Goal: Check status: Check status

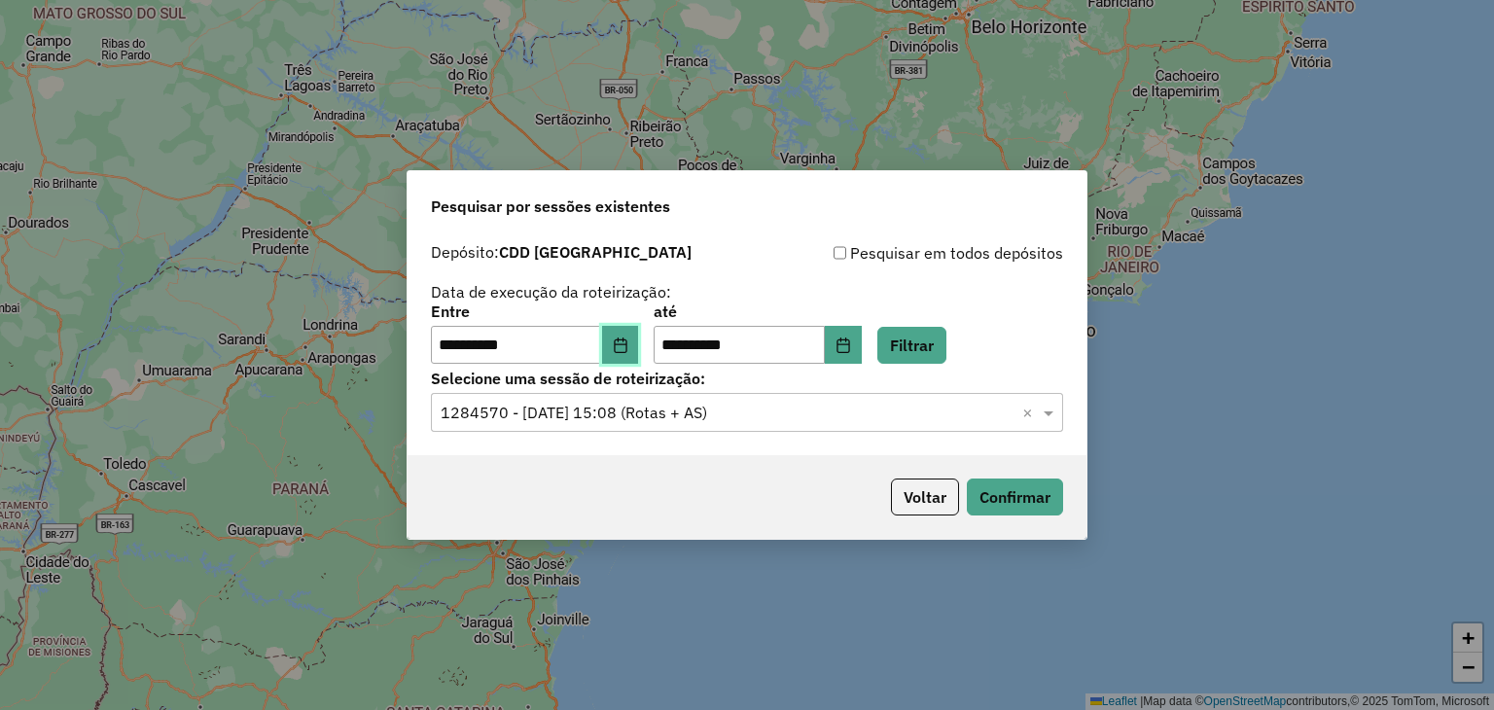
click at [630, 357] on button "Choose Date" at bounding box center [620, 345] width 37 height 39
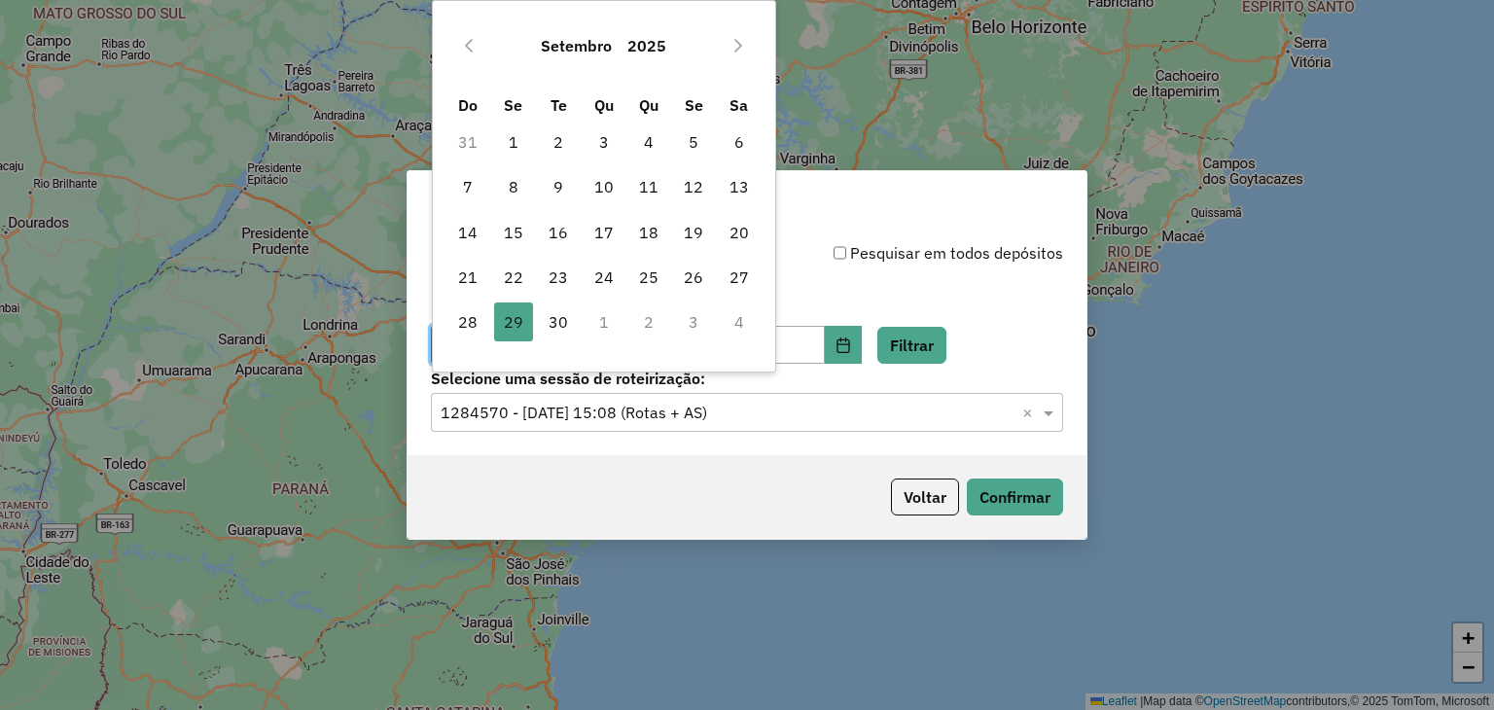
click at [950, 293] on div "**********" at bounding box center [747, 303] width 632 height 124
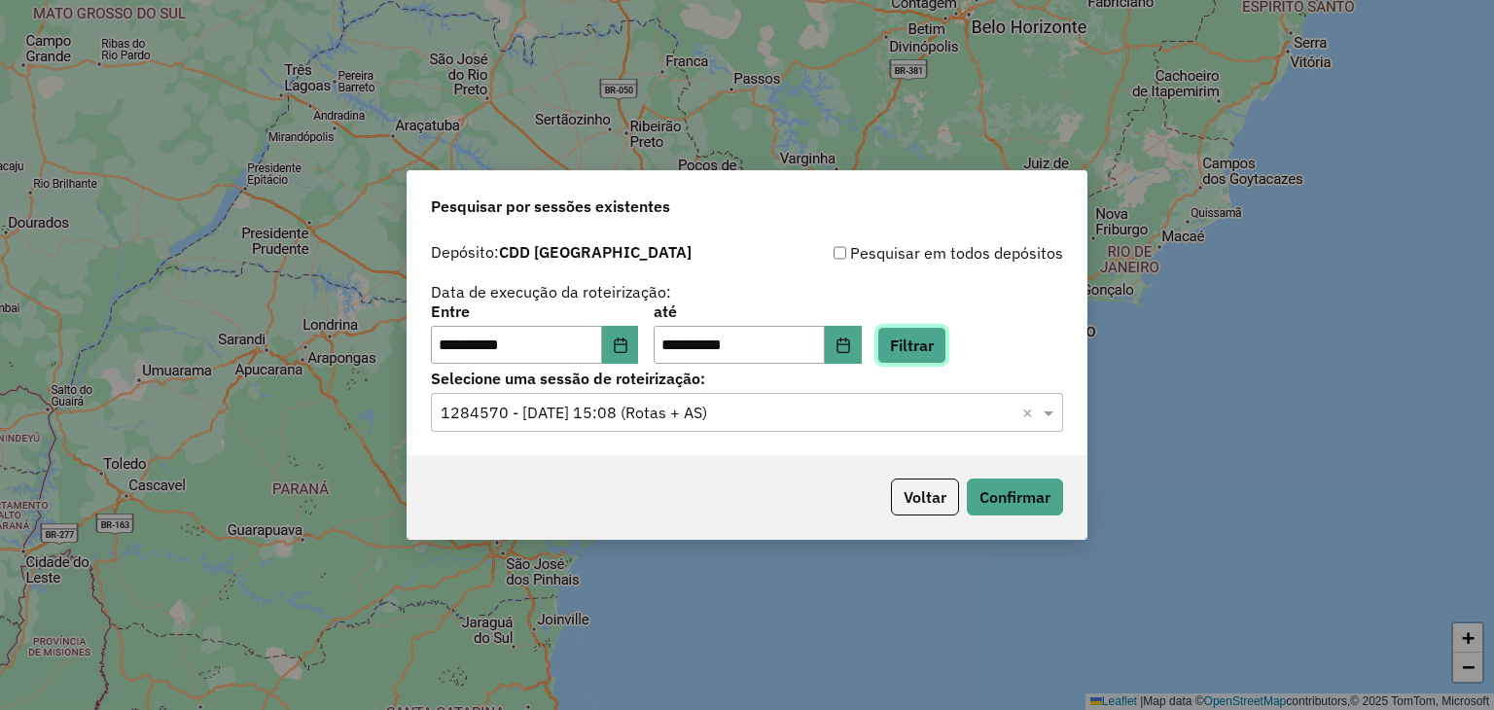
click at [946, 343] on button "Filtrar" at bounding box center [911, 345] width 69 height 37
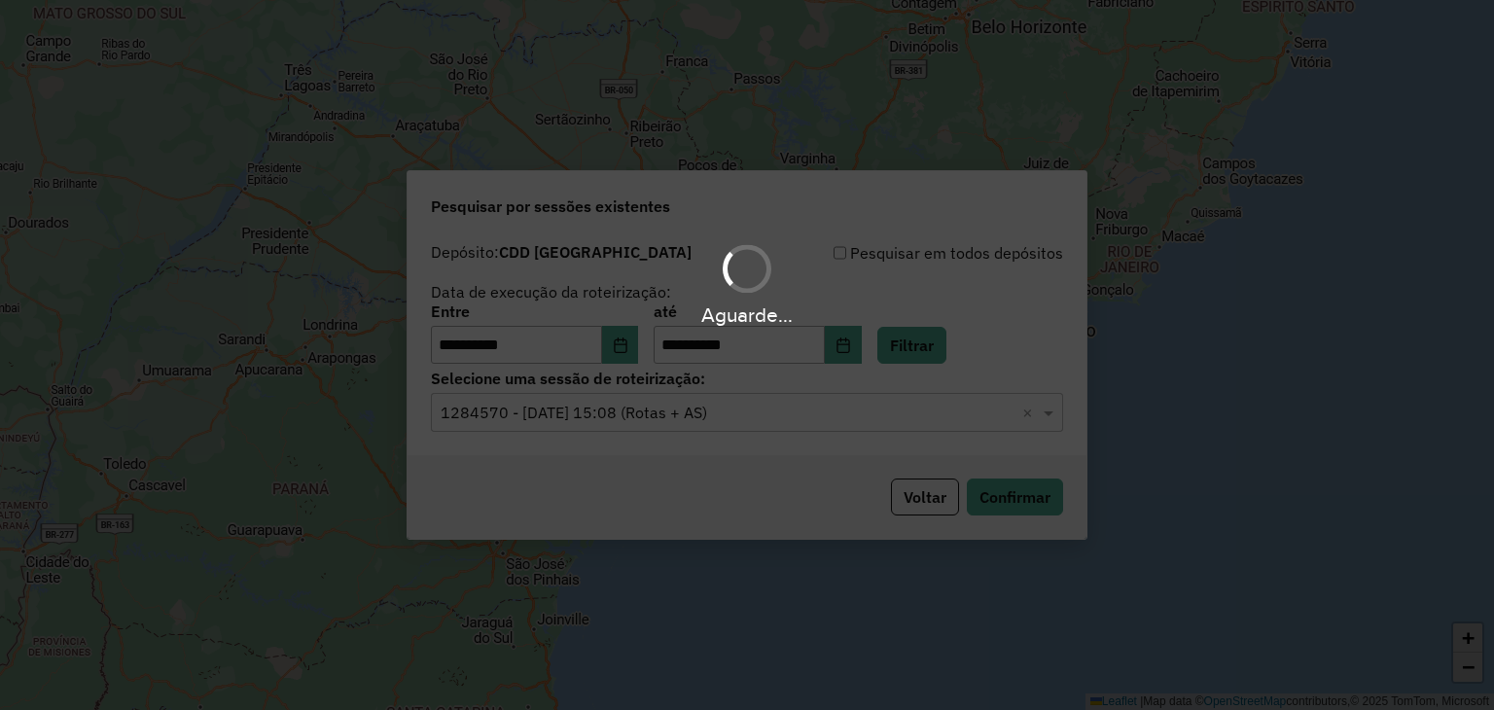
click at [966, 432] on div "Aguarde..." at bounding box center [747, 355] width 1494 height 710
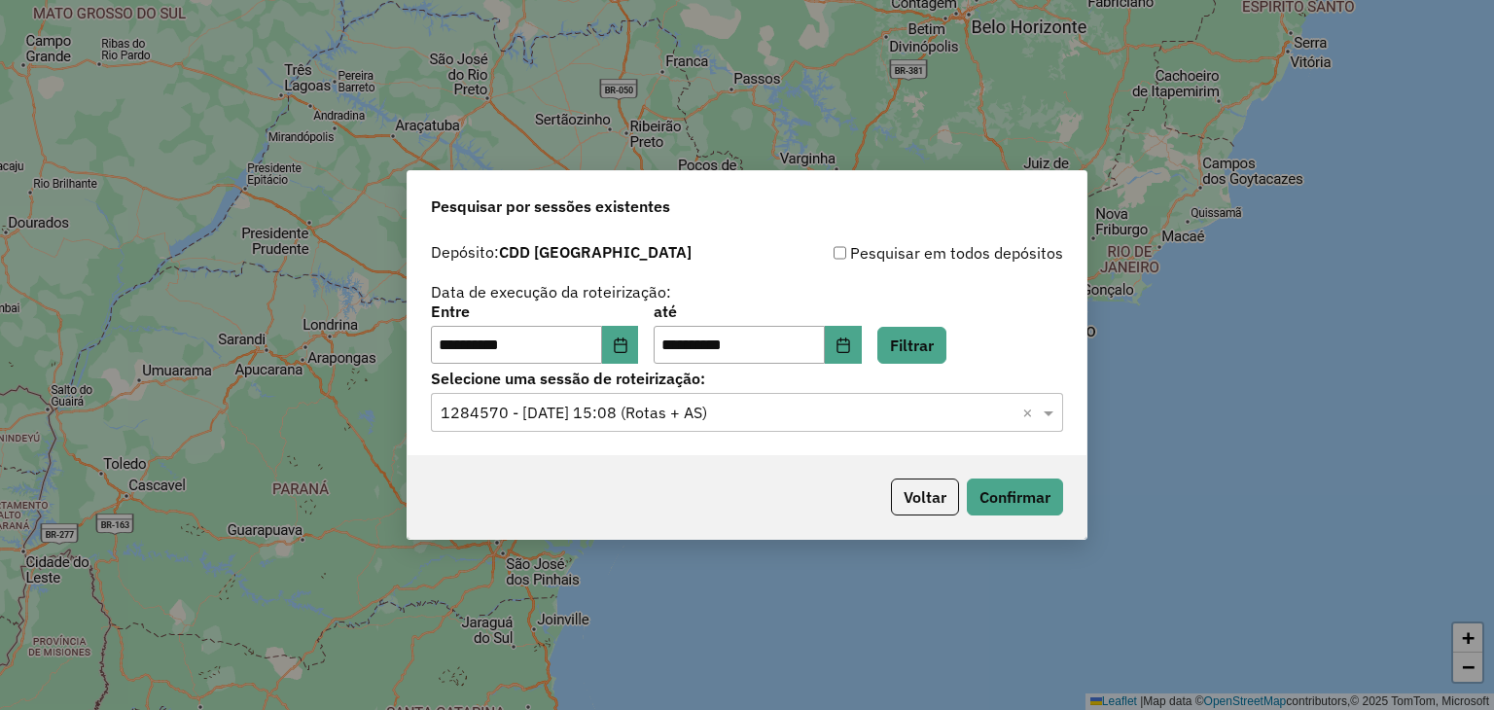
click at [947, 419] on input "text" at bounding box center [728, 413] width 574 height 23
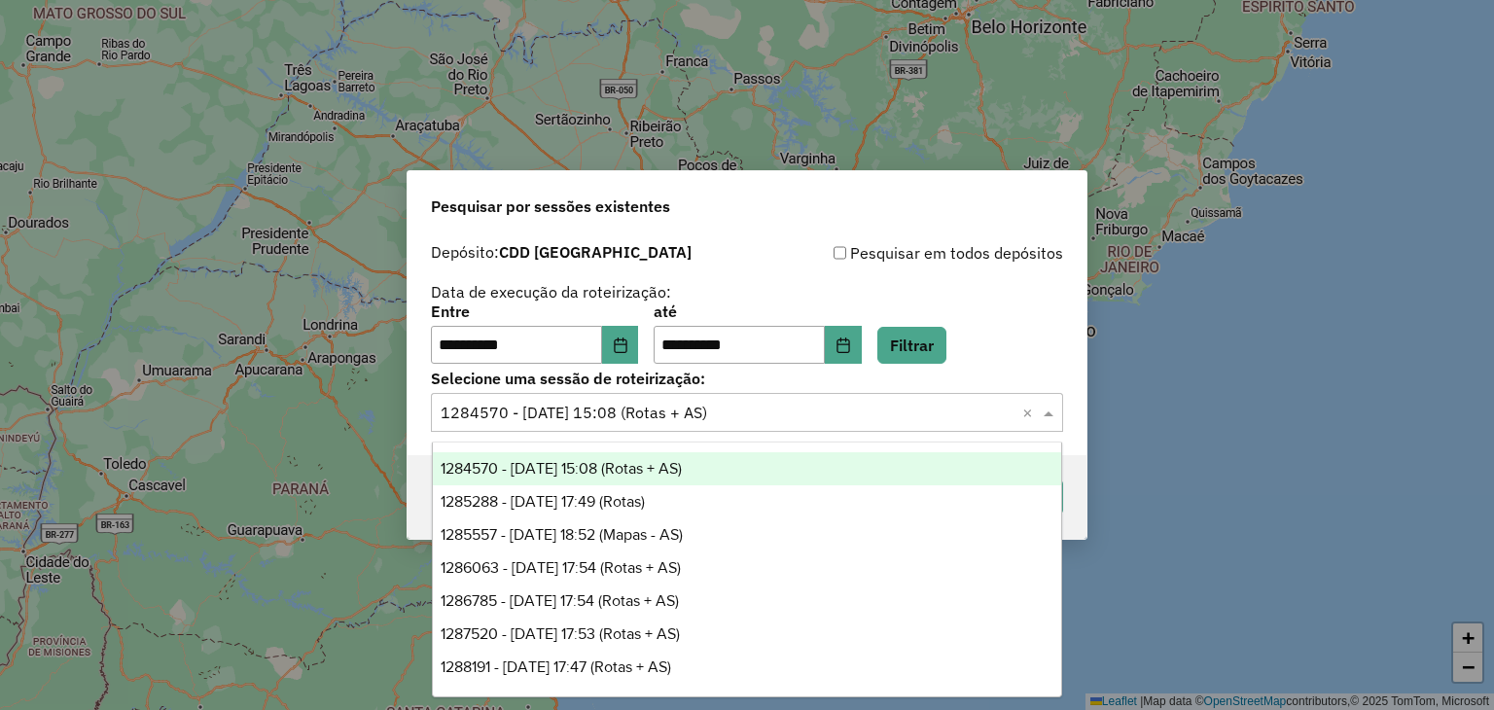
click at [809, 469] on div "1284570 - 29/09/2025 15:08 (Rotas + AS)" at bounding box center [747, 468] width 629 height 33
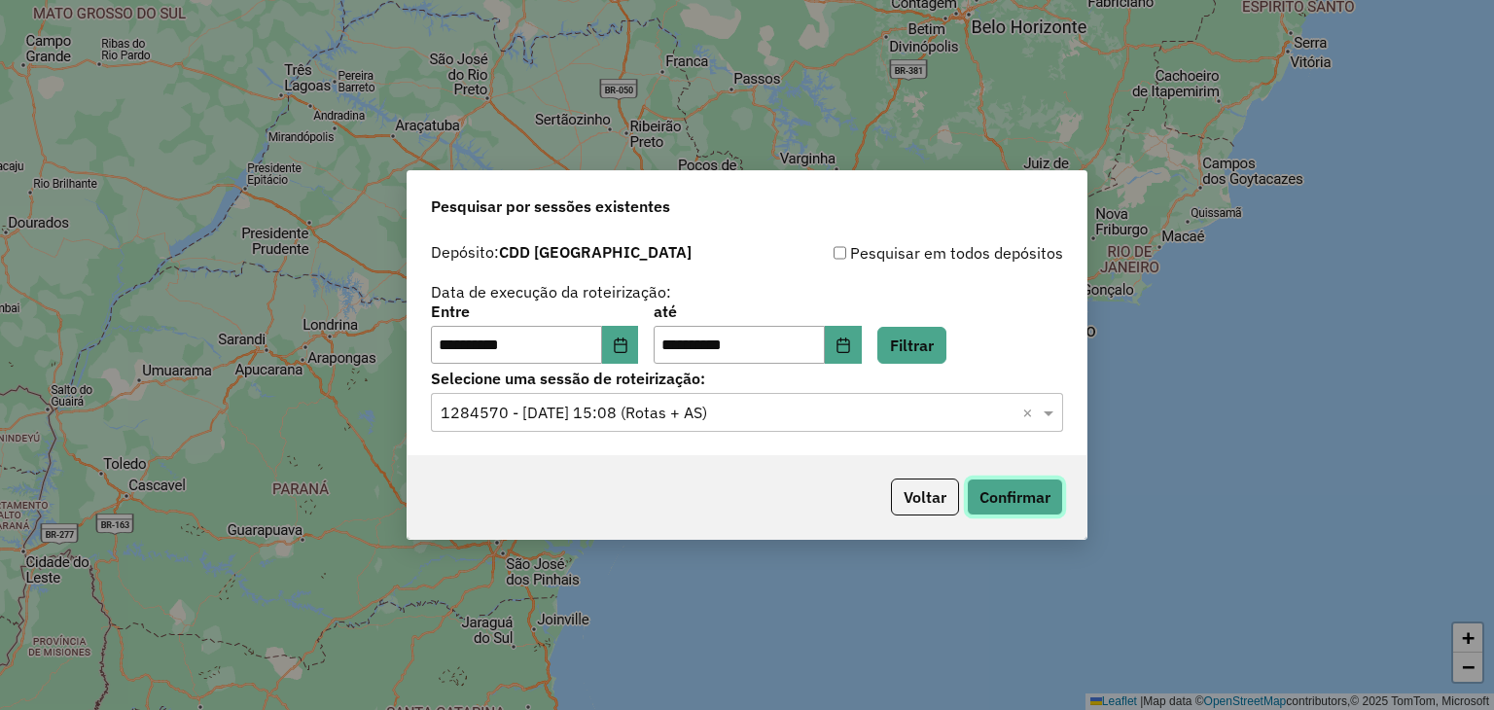
click at [990, 492] on button "Confirmar" at bounding box center [1015, 496] width 96 height 37
click at [549, 402] on input "text" at bounding box center [728, 413] width 574 height 23
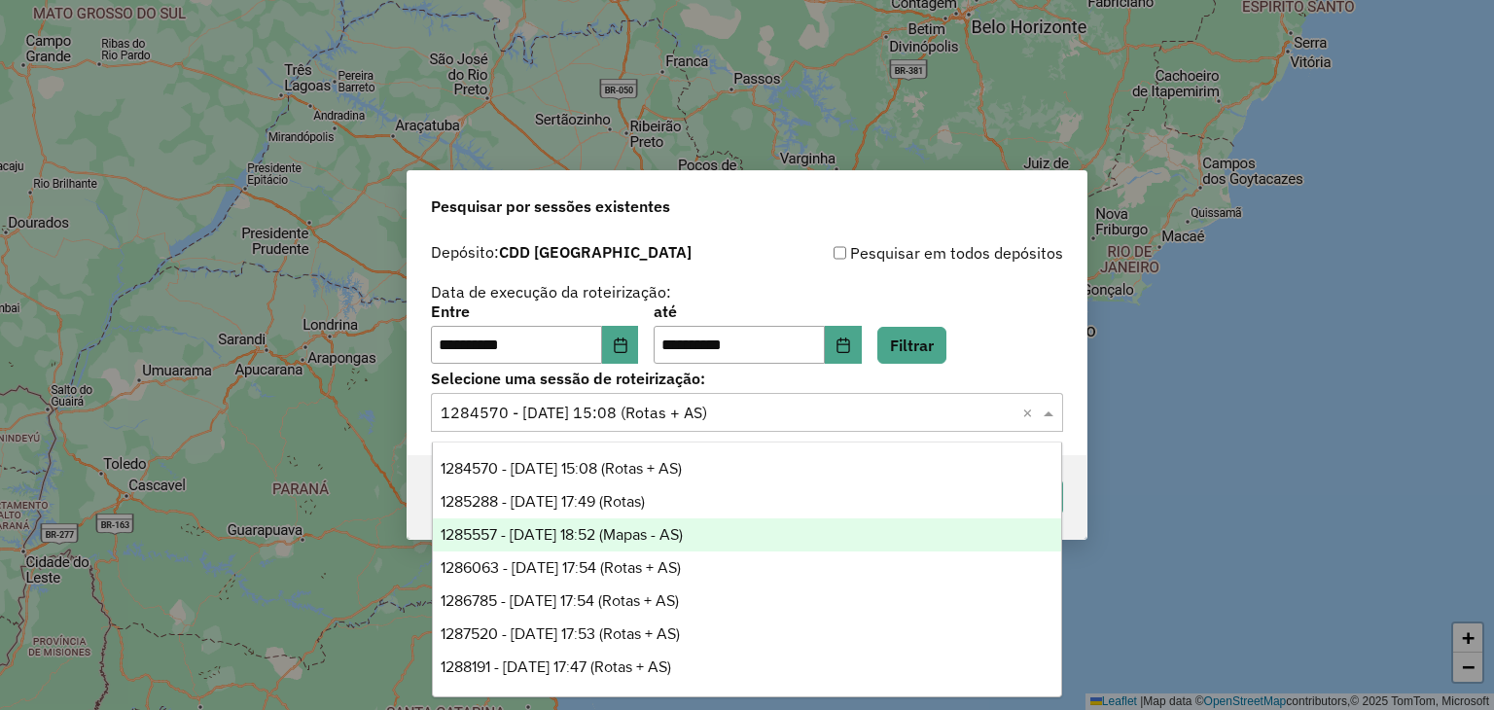
click at [674, 539] on span "1285557 - 30/09/2025 18:52 (Mapas - AS)" at bounding box center [562, 534] width 242 height 17
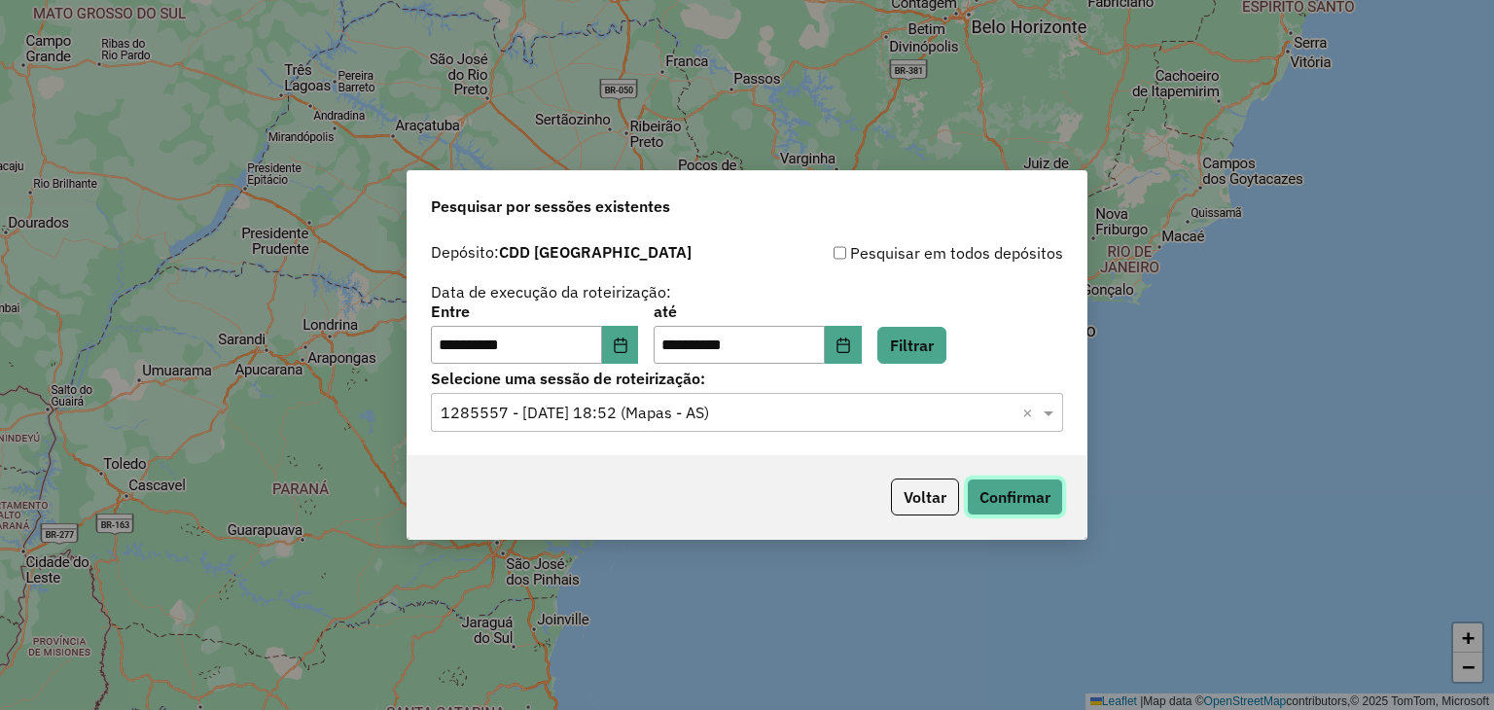
click at [1009, 491] on button "Confirmar" at bounding box center [1015, 496] width 96 height 37
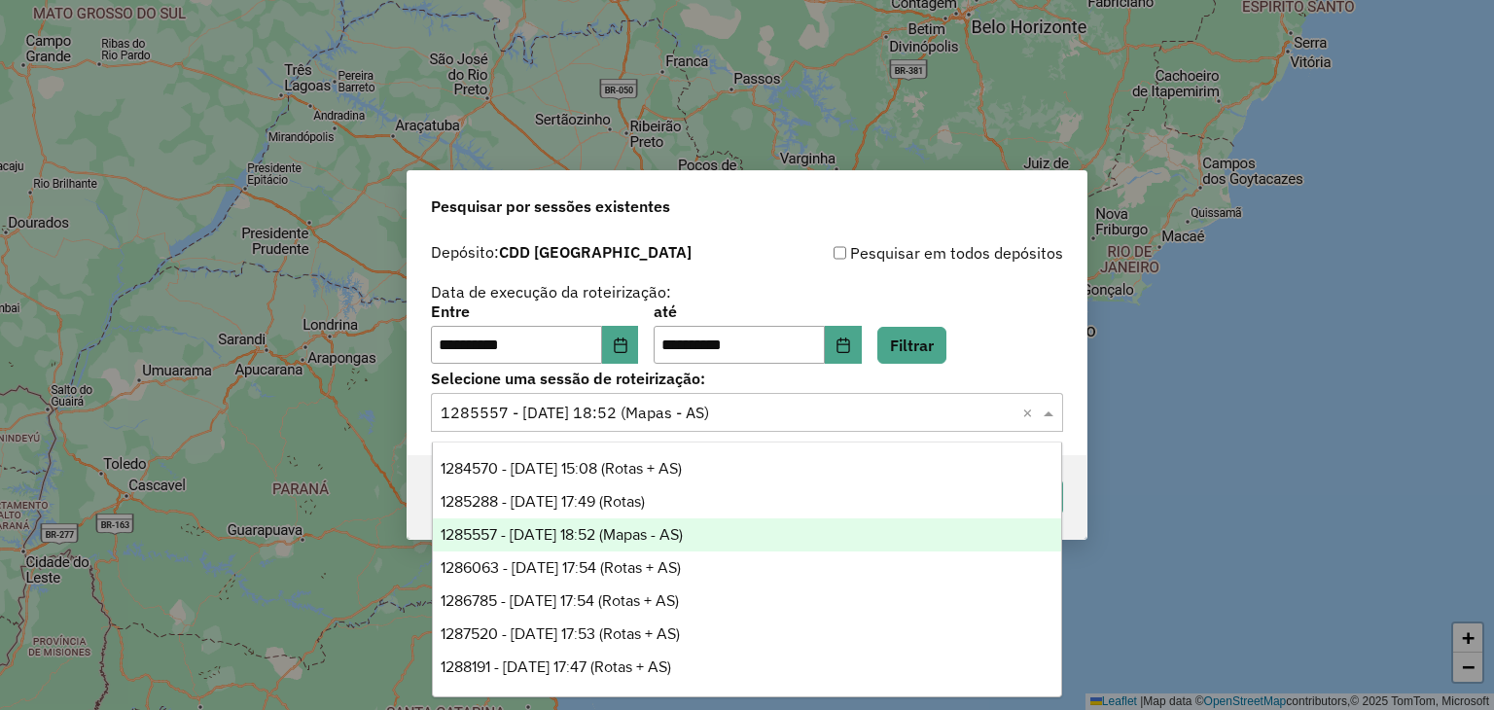
click at [713, 411] on input "text" at bounding box center [728, 413] width 574 height 23
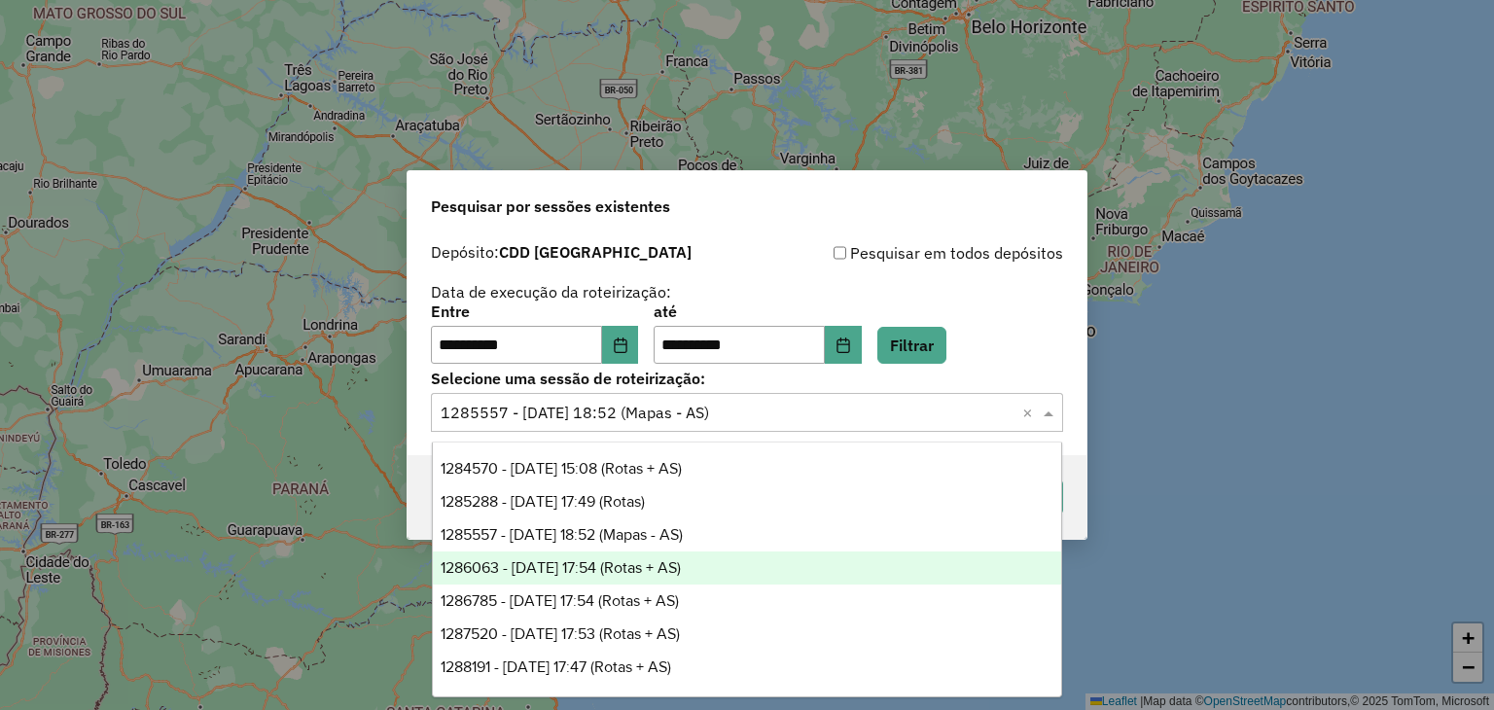
click at [653, 563] on span "1286063 - 01/10/2025 17:54 (Rotas + AS)" at bounding box center [561, 567] width 240 height 17
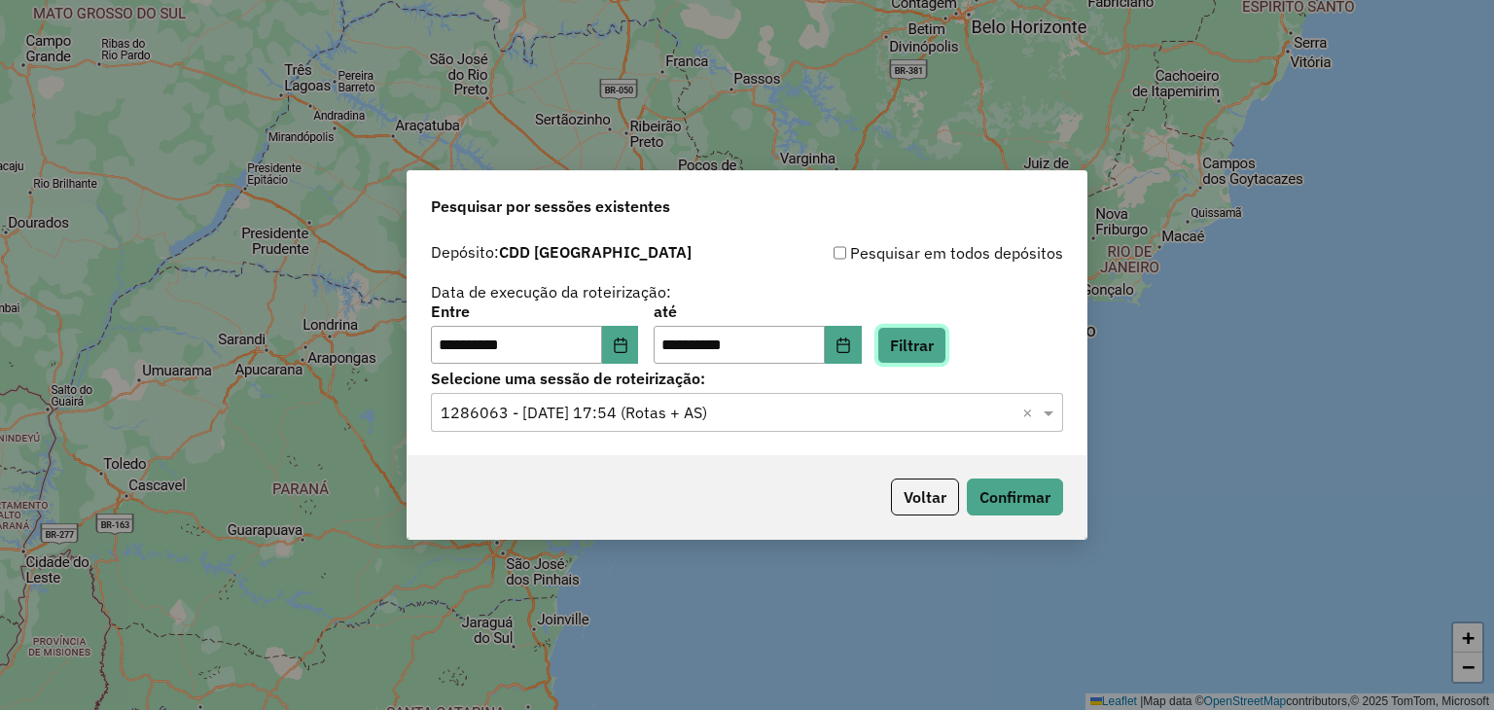
click at [939, 351] on button "Filtrar" at bounding box center [911, 345] width 69 height 37
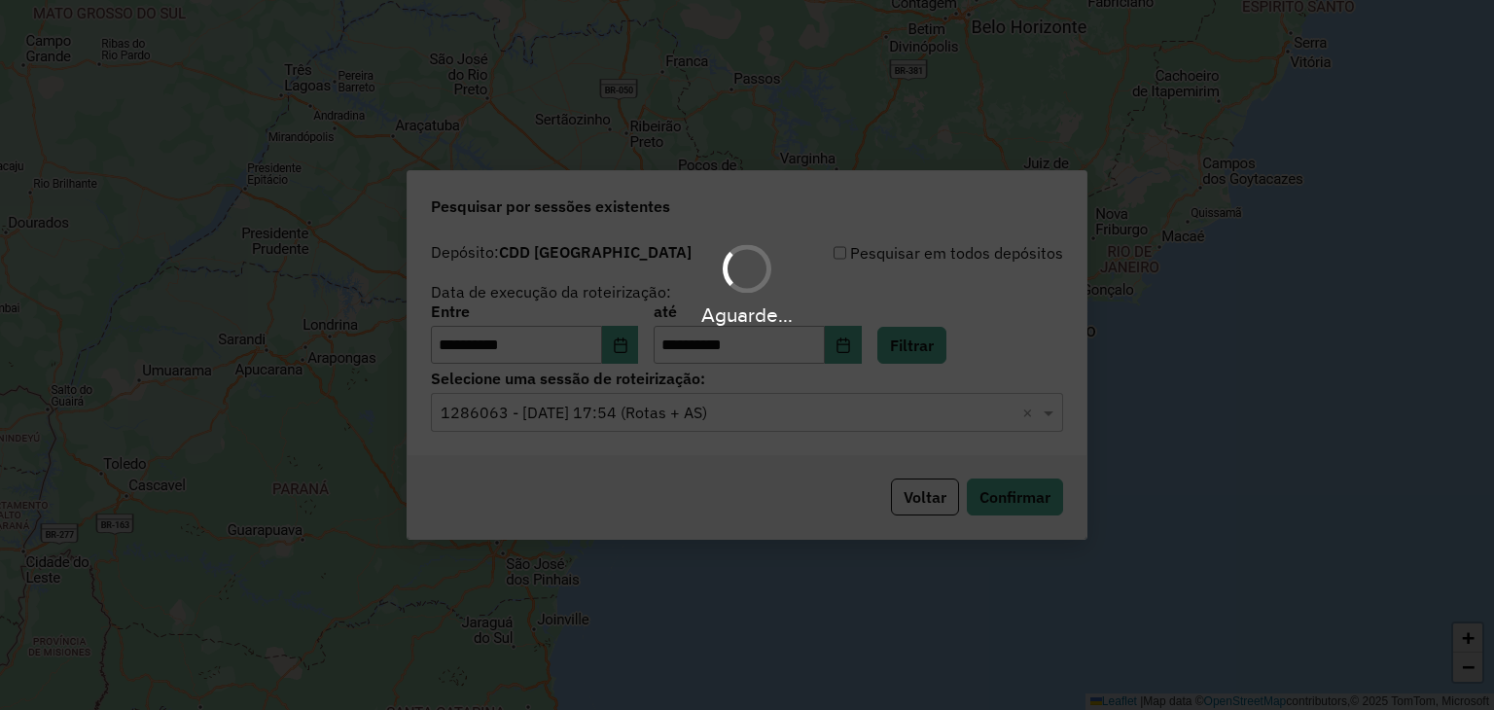
click at [721, 400] on div "Aguarde..." at bounding box center [747, 355] width 1494 height 710
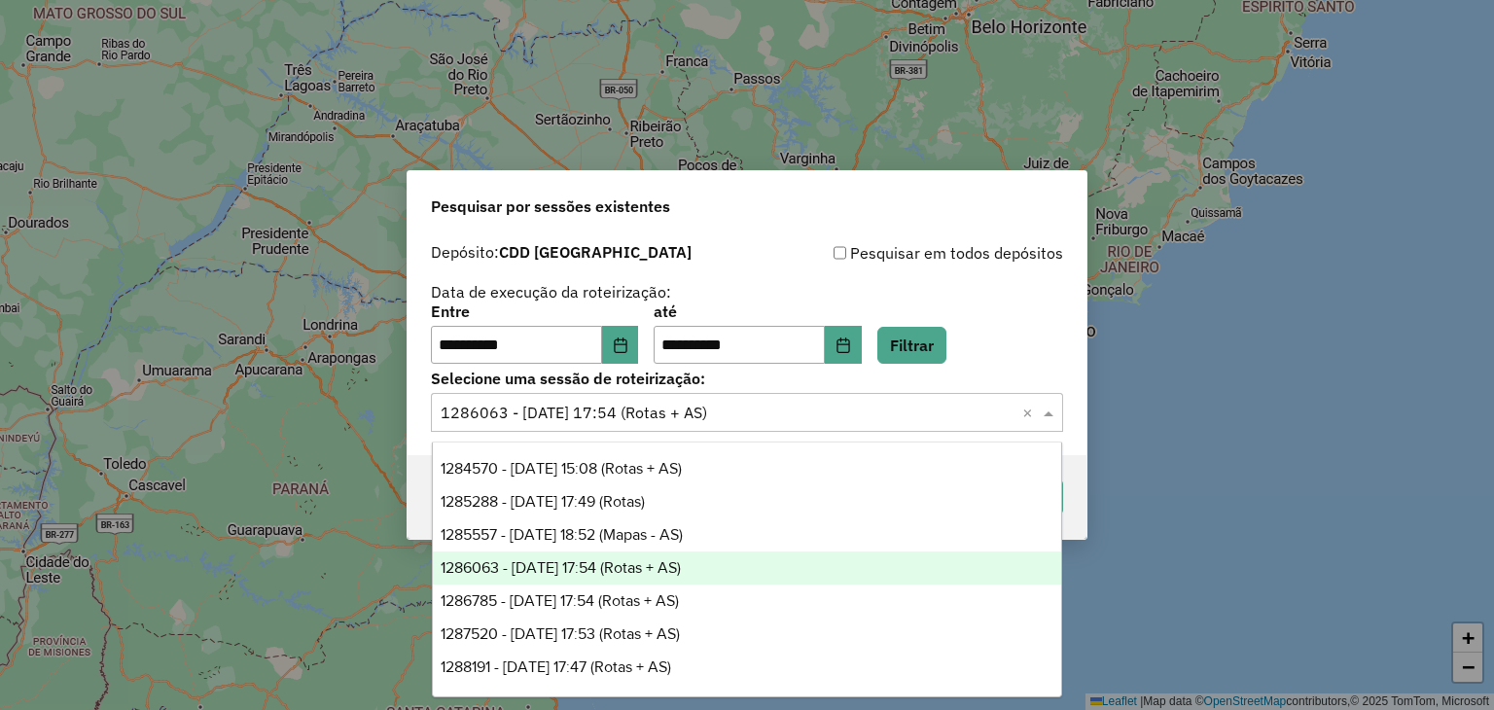
click at [697, 418] on input "text" at bounding box center [728, 413] width 574 height 23
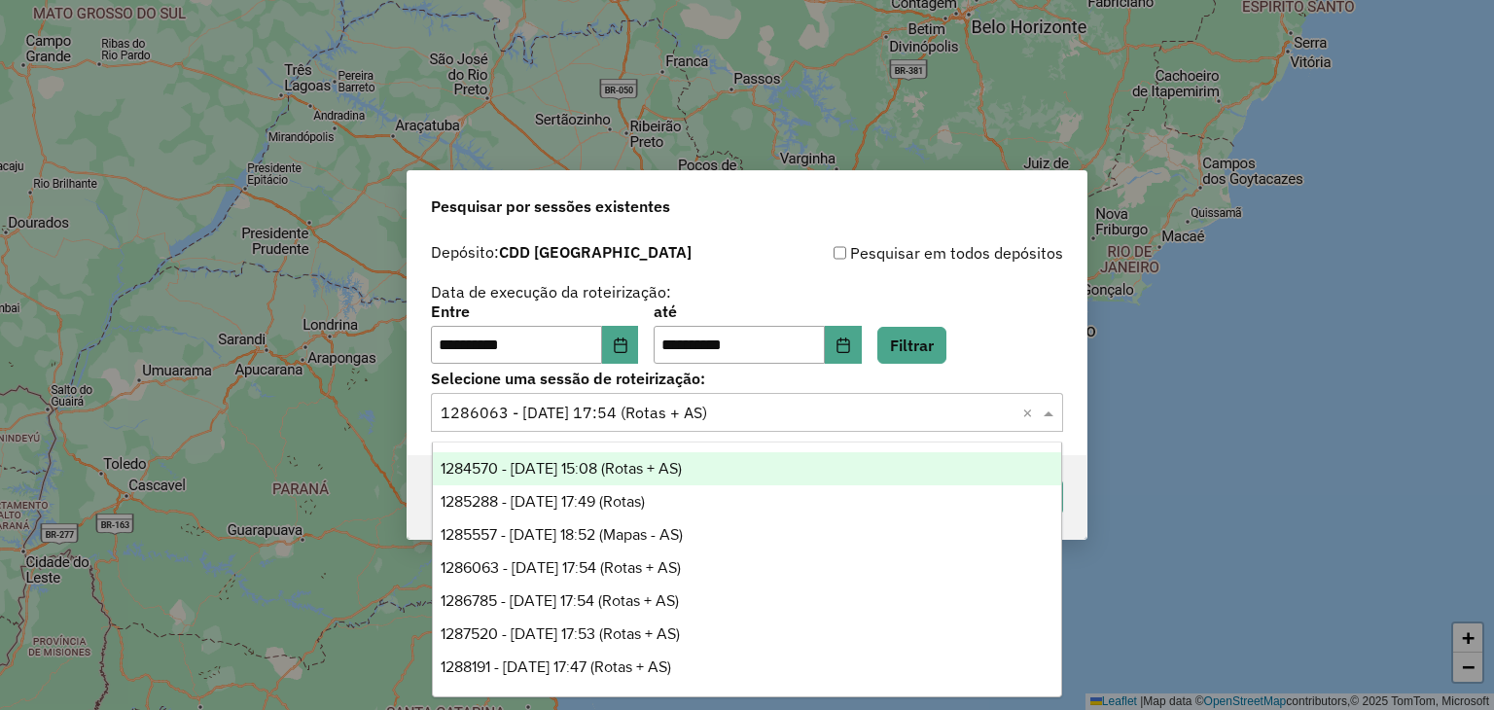
click at [974, 269] on div "**********" at bounding box center [747, 303] width 632 height 124
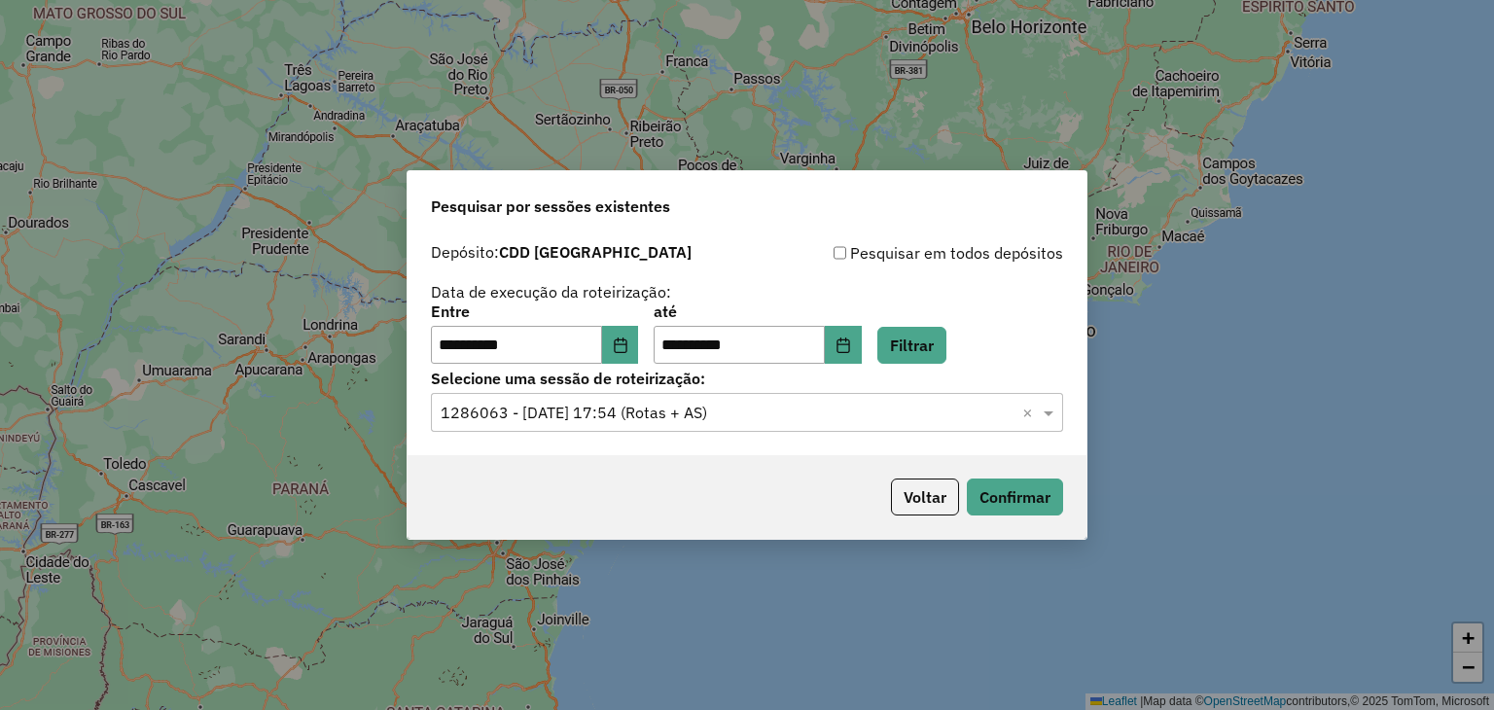
click at [817, 404] on input "text" at bounding box center [728, 413] width 574 height 23
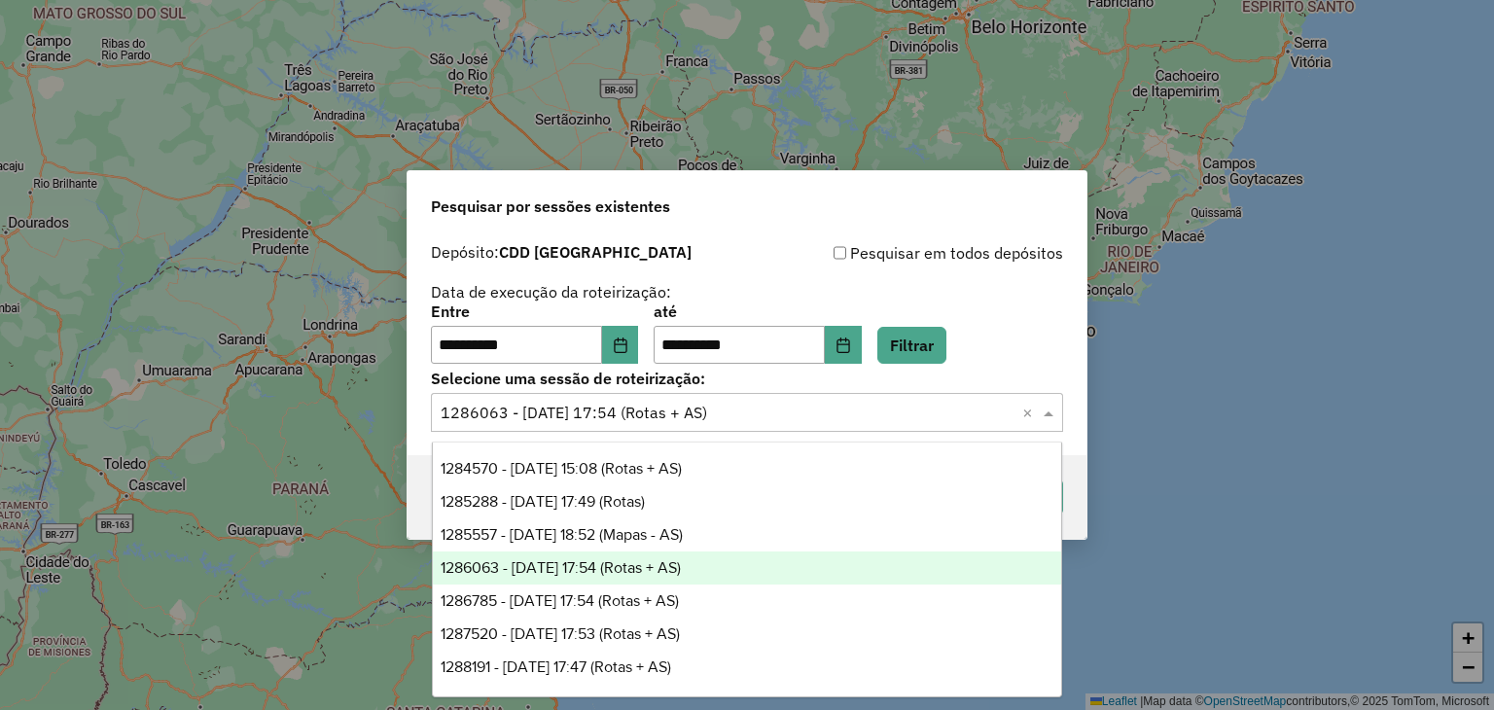
click at [624, 566] on span "1286063 - 01/10/2025 17:54 (Rotas + AS)" at bounding box center [561, 567] width 240 height 17
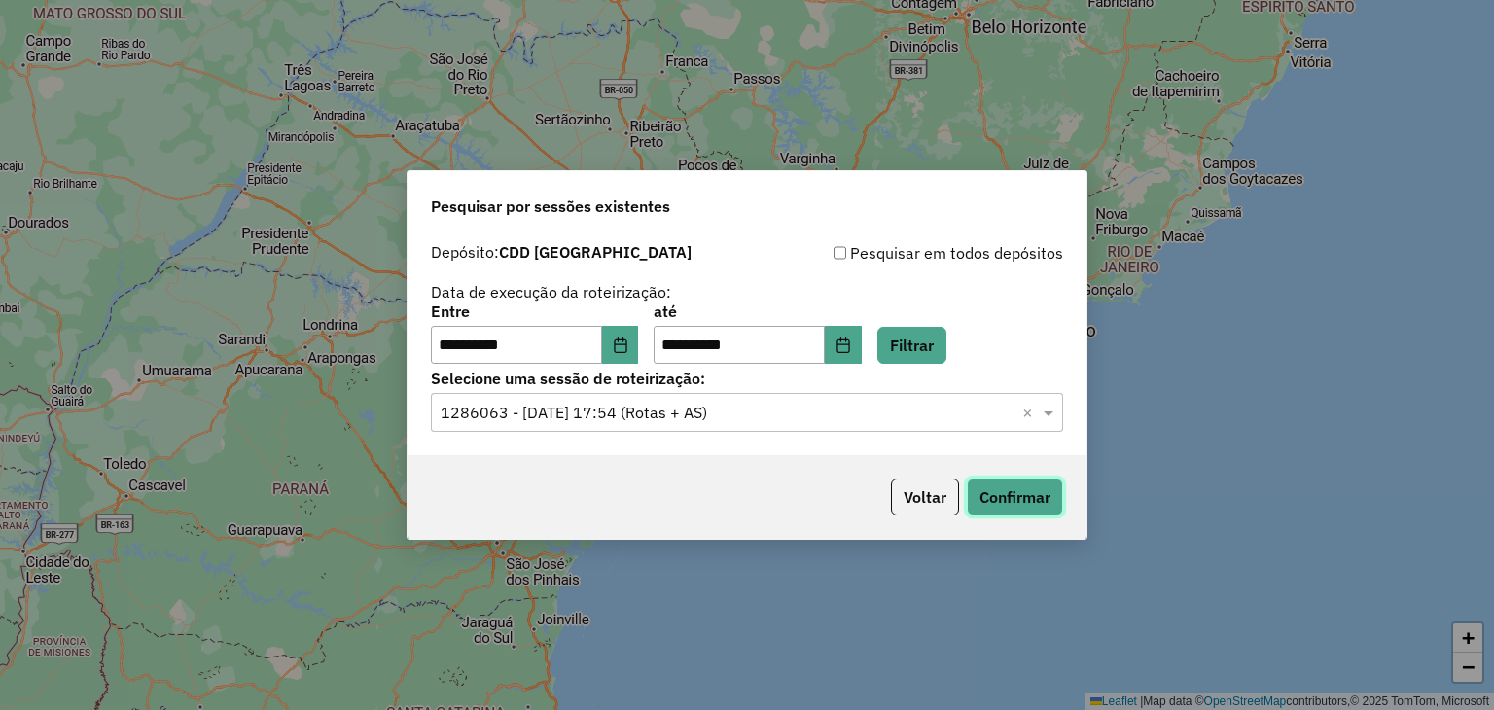
click at [1003, 498] on button "Confirmar" at bounding box center [1015, 496] width 96 height 37
click at [654, 416] on input "text" at bounding box center [728, 413] width 574 height 23
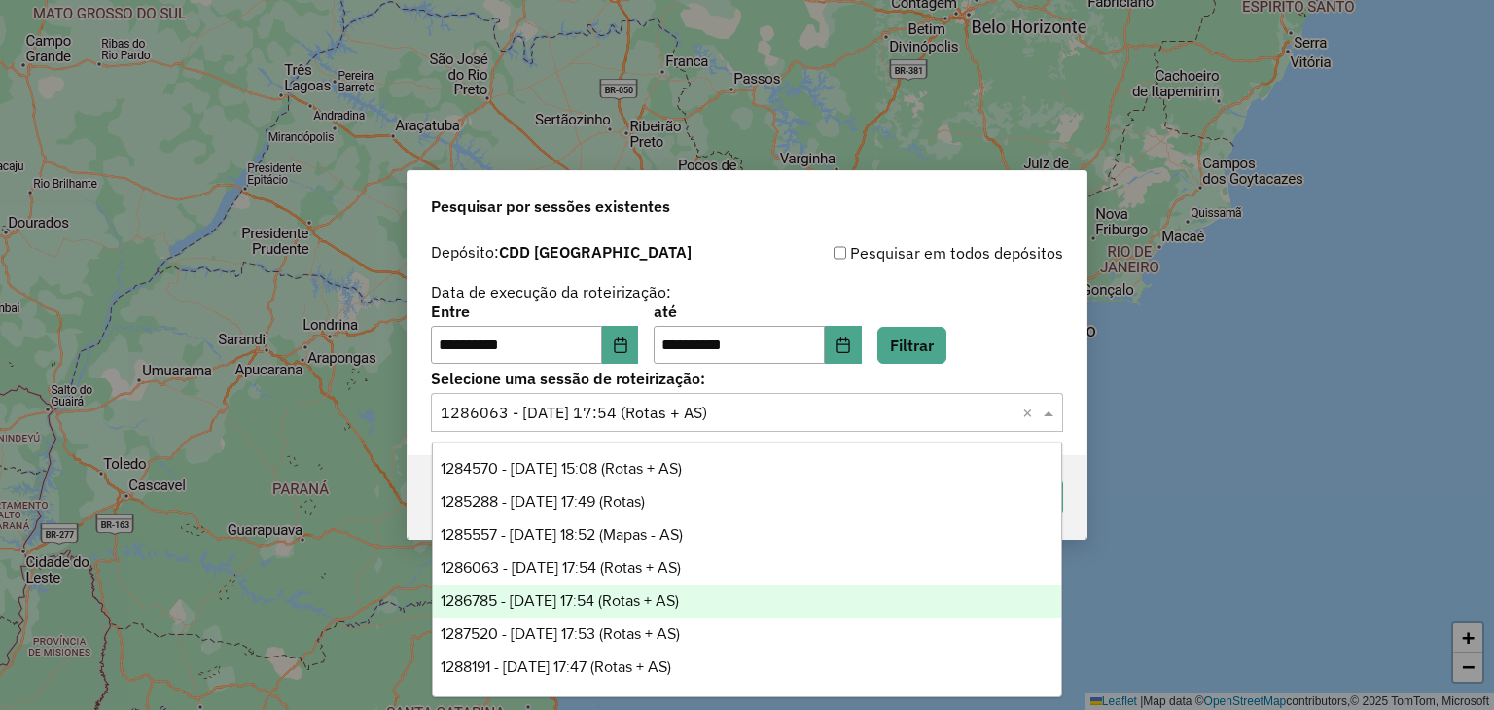
click at [634, 593] on span "1286785 - 02/10/2025 17:54 (Rotas + AS)" at bounding box center [560, 600] width 238 height 17
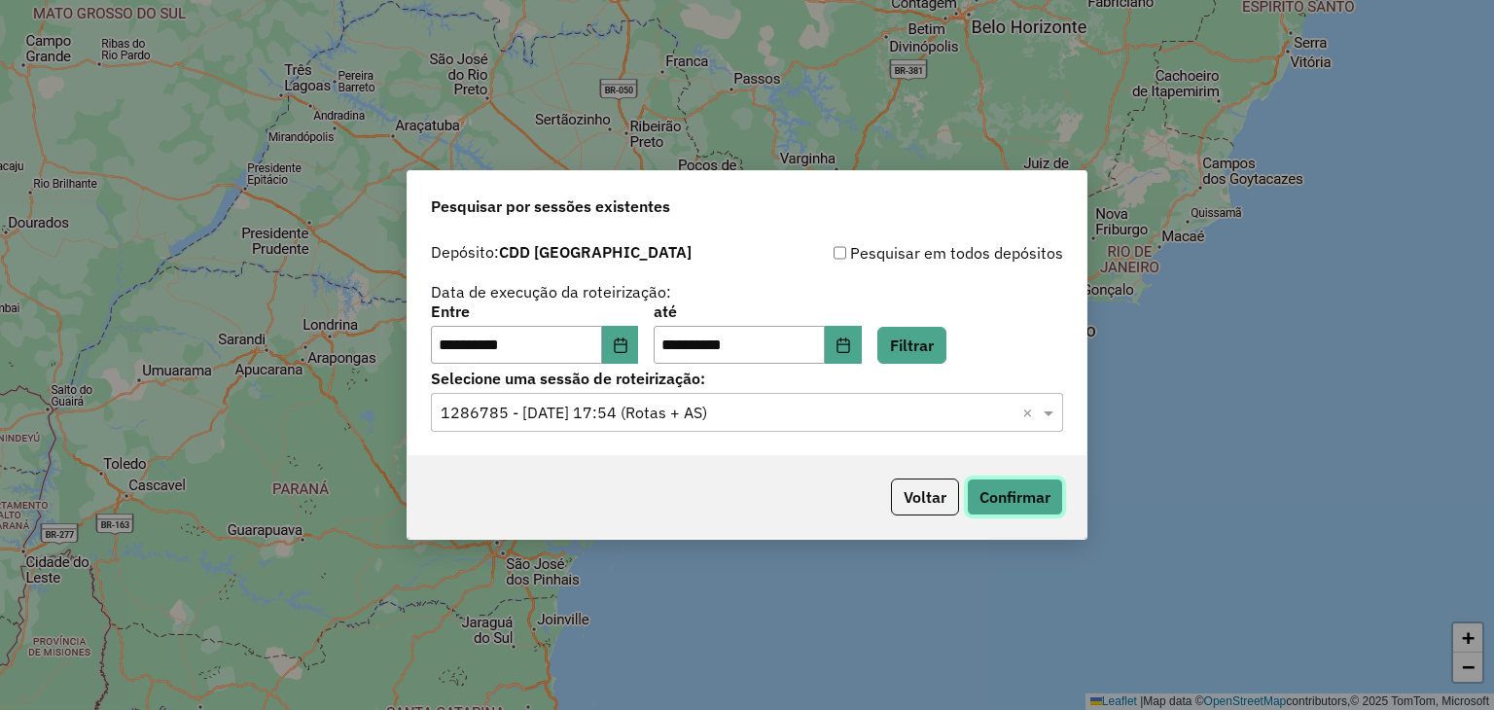
click at [1007, 499] on button "Confirmar" at bounding box center [1015, 496] width 96 height 37
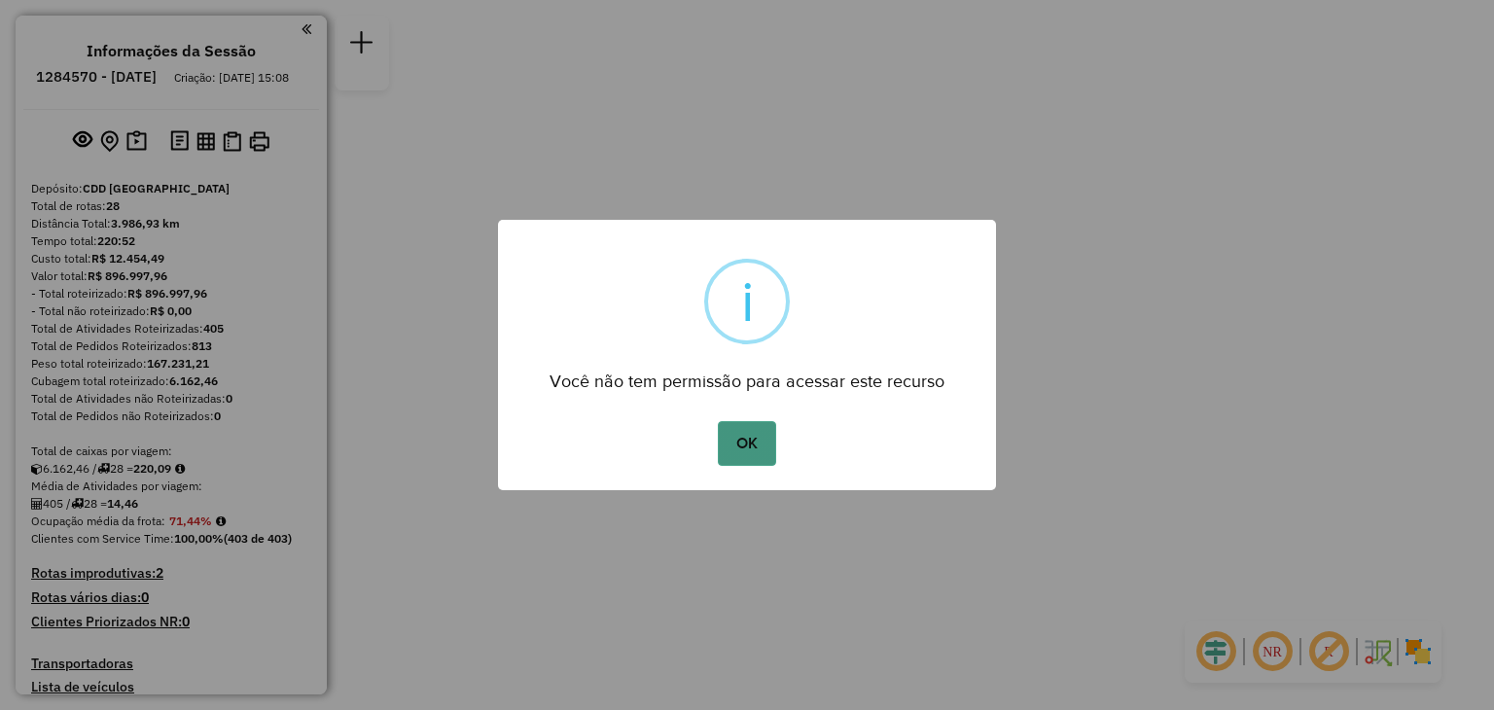
click at [744, 421] on button "OK" at bounding box center [746, 443] width 57 height 45
click at [746, 428] on button "OK" at bounding box center [746, 443] width 57 height 45
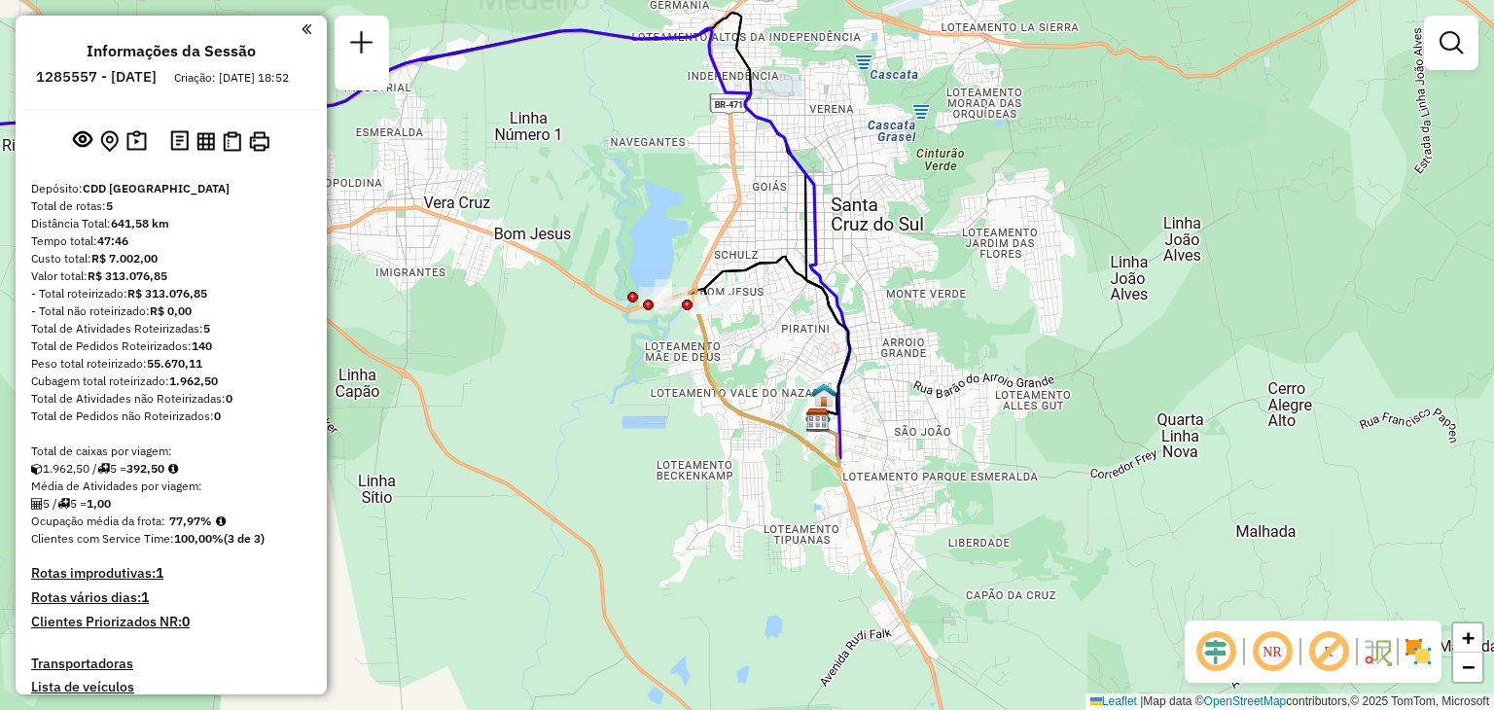
click at [748, 211] on div "Janela de atendimento Grade de atendimento Capacidade Transportadoras Veículos …" at bounding box center [747, 355] width 1494 height 710
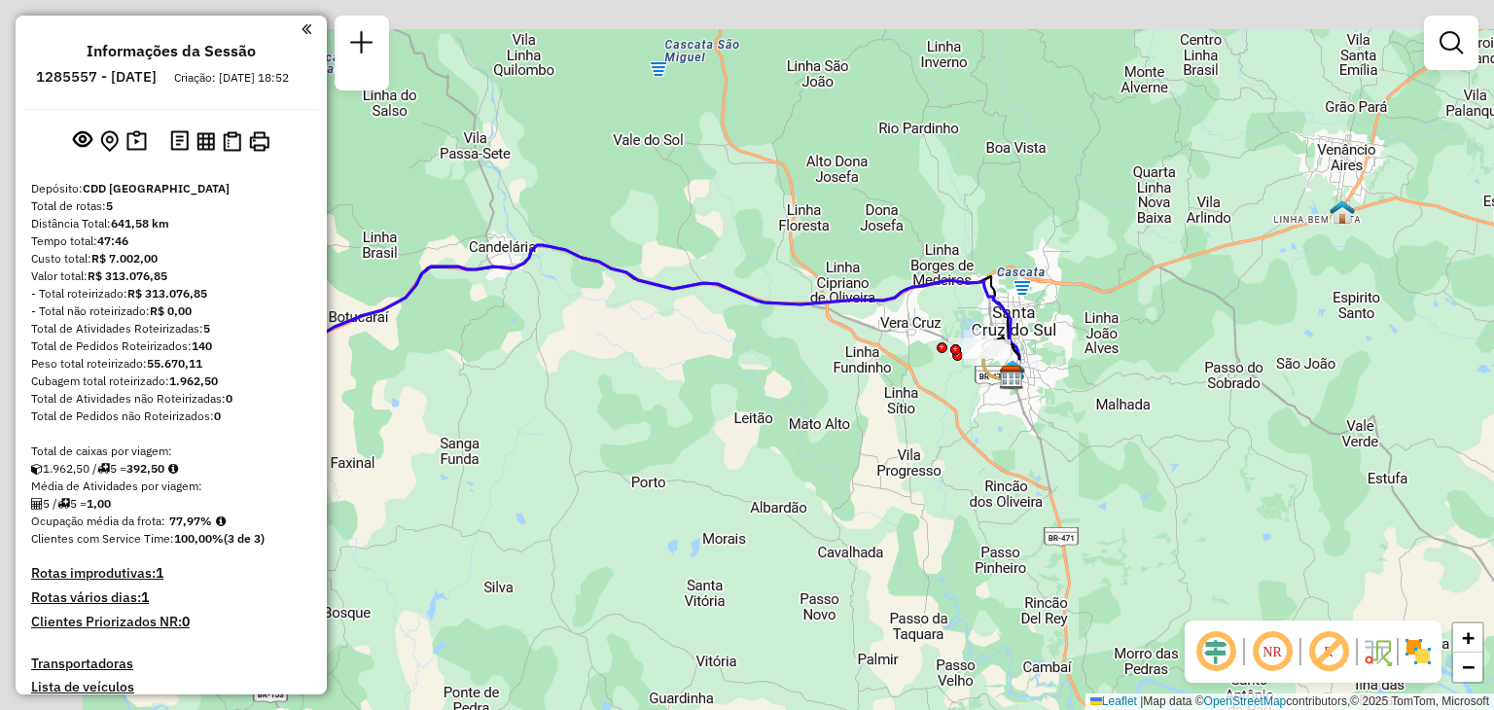
drag, startPoint x: 648, startPoint y: 186, endPoint x: 1003, endPoint y: 293, distance: 370.7
click at [1019, 294] on icon at bounding box center [536, 316] width 967 height 142
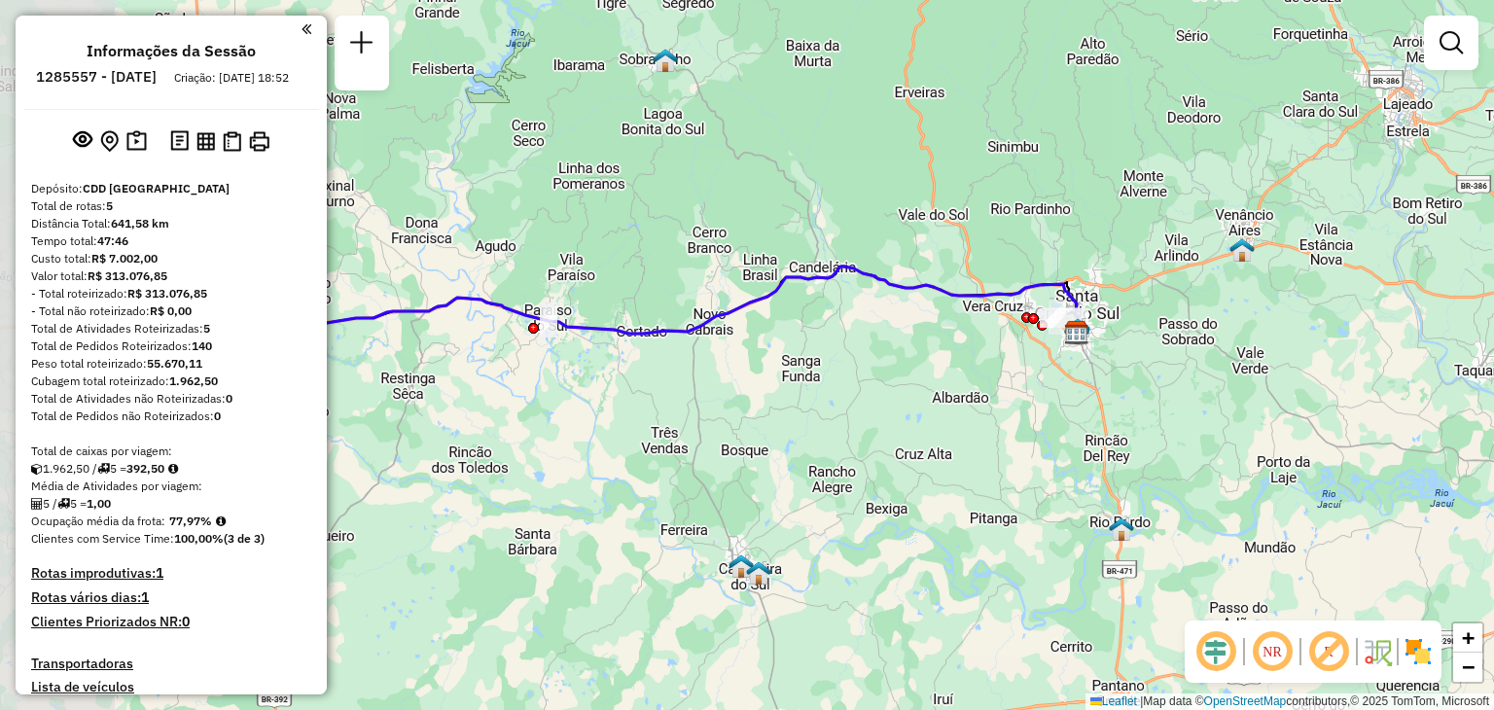
drag, startPoint x: 865, startPoint y: 306, endPoint x: 1127, endPoint y: 258, distance: 267.1
click at [1130, 259] on div "Janela de atendimento Grade de atendimento Capacidade Transportadoras Veículos …" at bounding box center [747, 355] width 1494 height 710
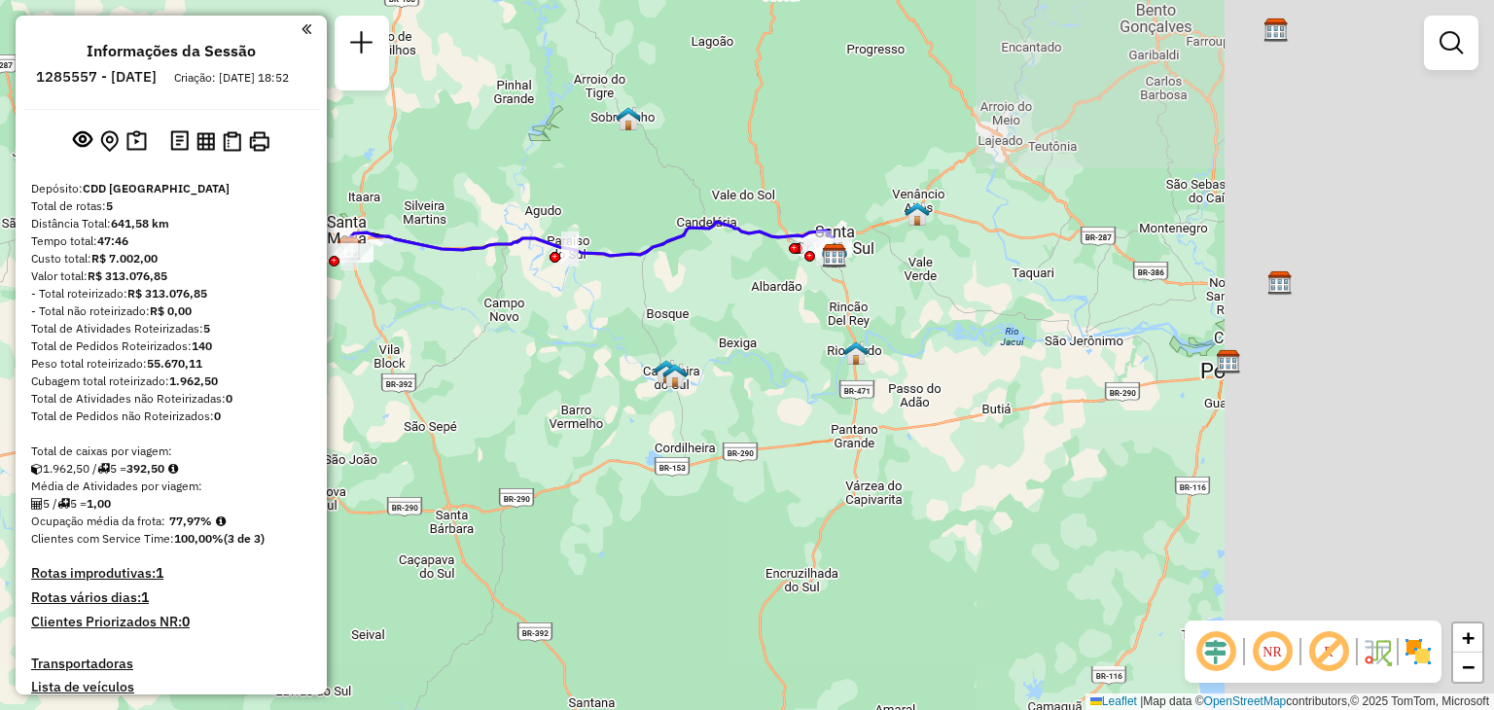
drag, startPoint x: 1099, startPoint y: 275, endPoint x: 731, endPoint y: 259, distance: 368.0
click at [731, 259] on div "Janela de atendimento Grade de atendimento Capacidade Transportadoras Veículos …" at bounding box center [747, 355] width 1494 height 710
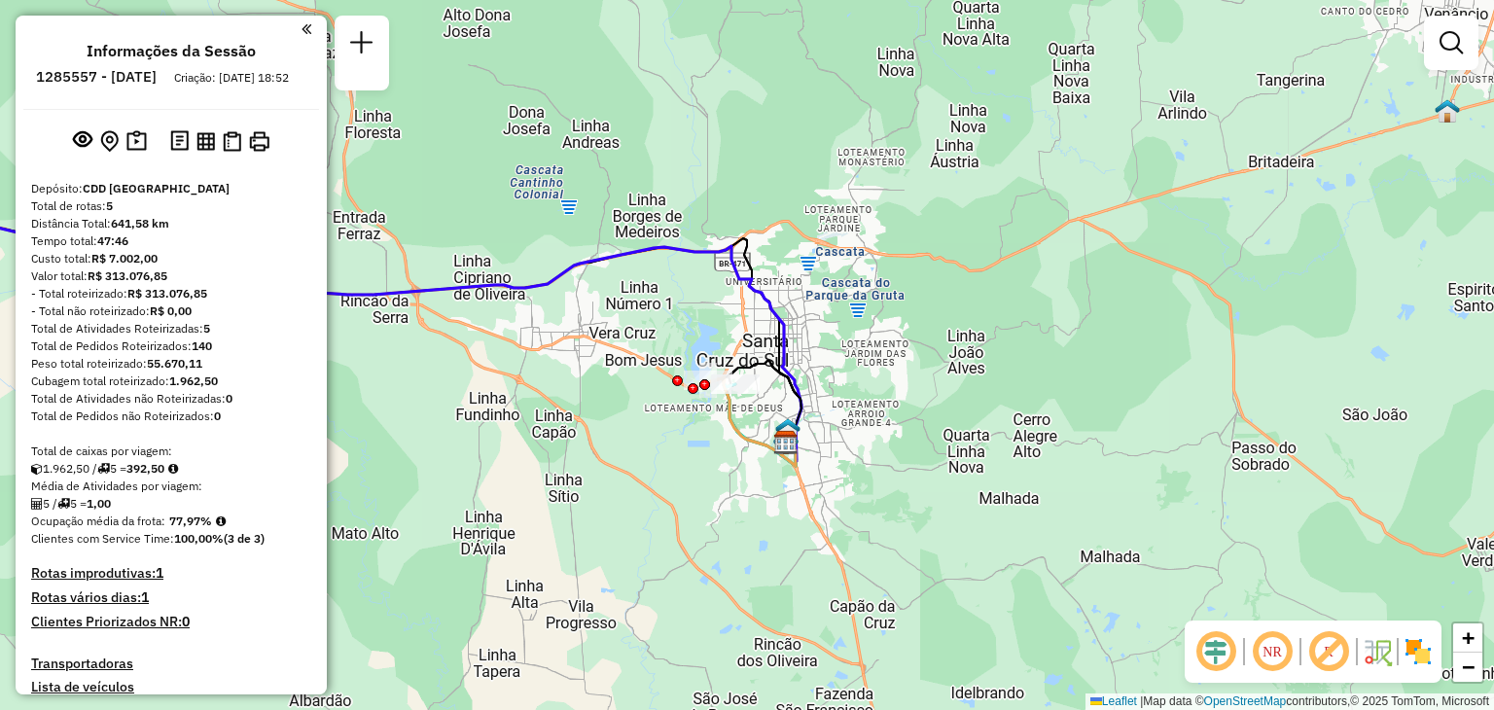
drag, startPoint x: 683, startPoint y: 335, endPoint x: 682, endPoint y: 301, distance: 34.1
click at [682, 301] on div "Janela de atendimento Grade de atendimento Capacidade Transportadoras Veículos …" at bounding box center [747, 355] width 1494 height 710
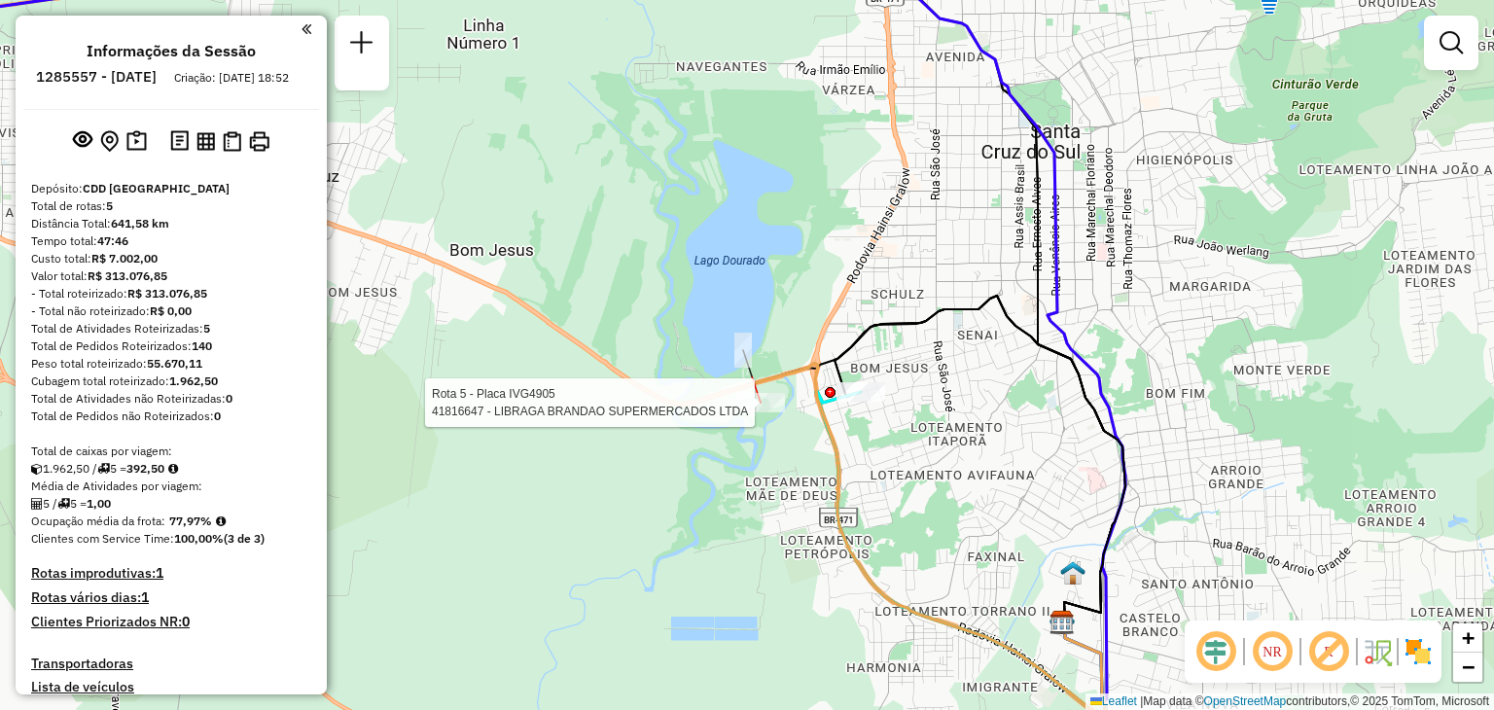
select select "**********"
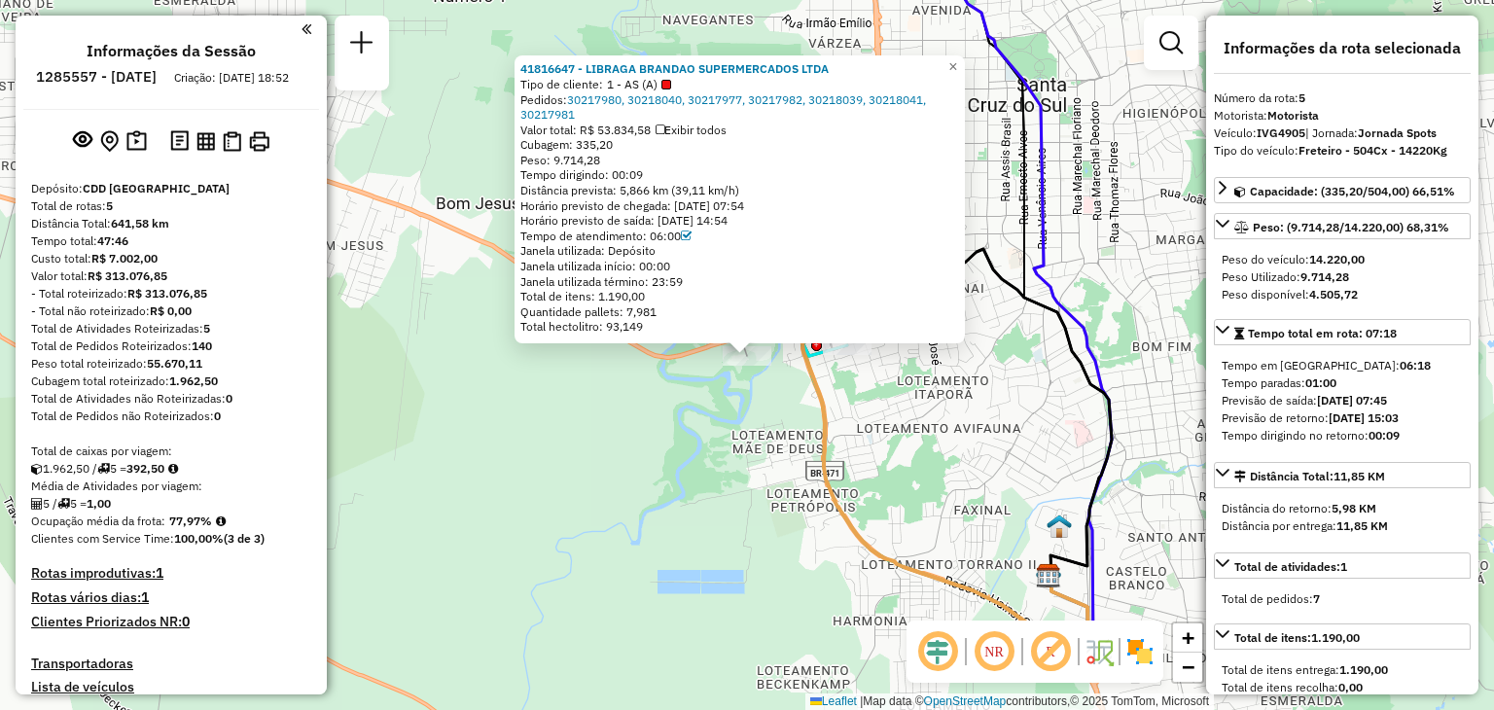
scroll to position [629, 0]
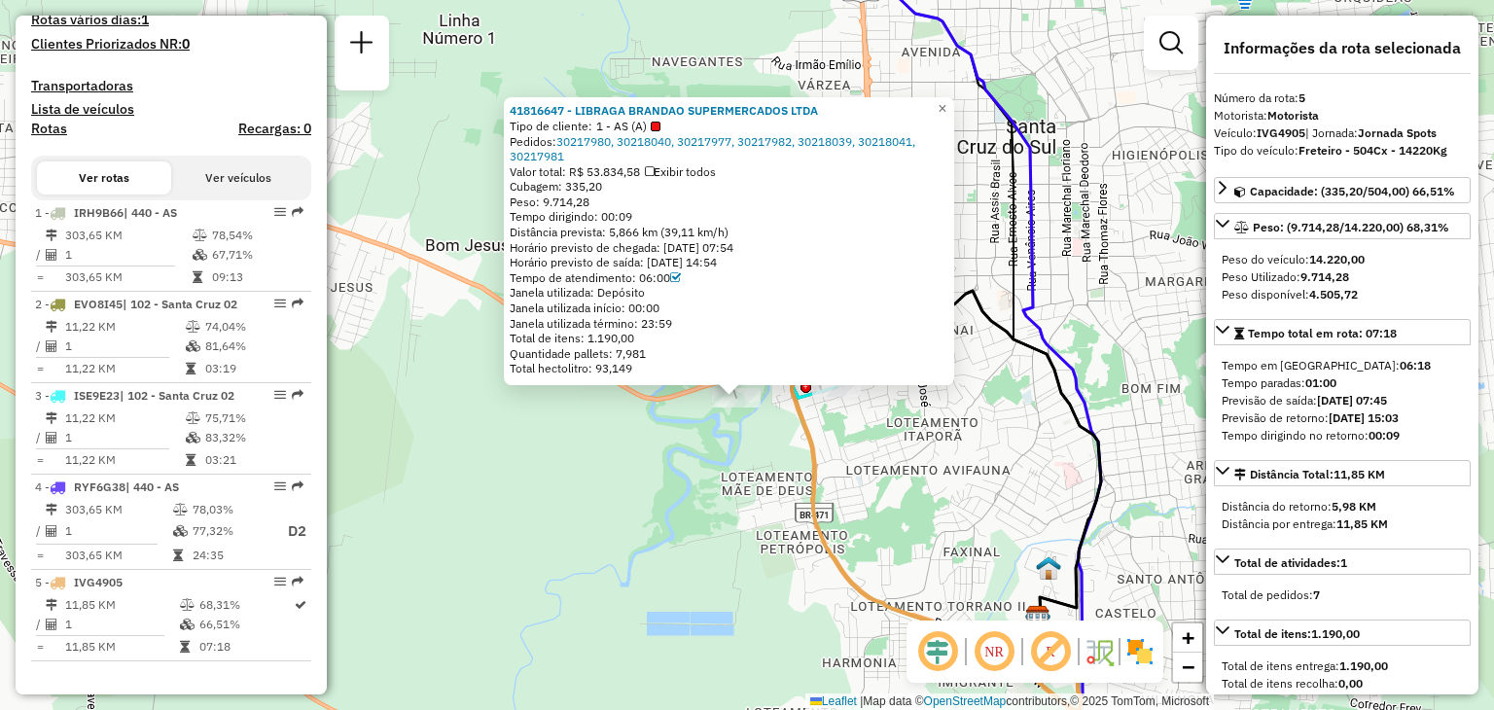
drag, startPoint x: 732, startPoint y: 438, endPoint x: 724, endPoint y: 480, distance: 43.7
click at [724, 480] on div "41816647 - LIBRAGA BRANDAO SUPERMERCADOS LTDA Tipo de cliente: 1 - AS (A) Pedid…" at bounding box center [747, 355] width 1494 height 710
drag, startPoint x: 831, startPoint y: 110, endPoint x: 584, endPoint y: 111, distance: 246.1
click at [584, 111] on div "41816647 - LIBRAGA BRANDAO SUPERMERCADOS LTDA" at bounding box center [731, 112] width 439 height 16
copy strong "LIBRAGA BRANDAO SUPERMERCADOS LTDA"
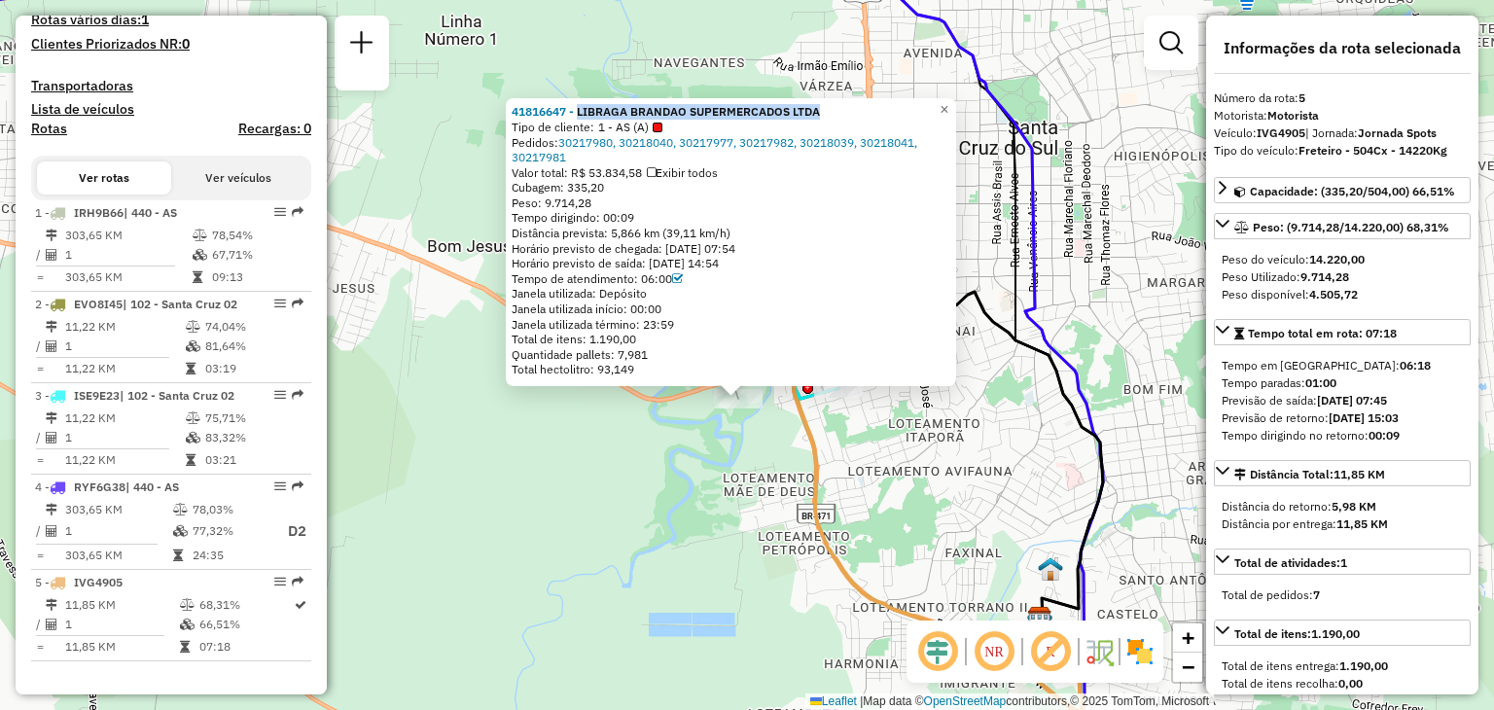
drag, startPoint x: 629, startPoint y: 460, endPoint x: 665, endPoint y: 429, distance: 47.6
click at [628, 460] on div "41816647 - LIBRAGA BRANDAO SUPERMERCADOS LTDA Tipo de cliente: 1 - AS (A) Pedid…" at bounding box center [747, 355] width 1494 height 710
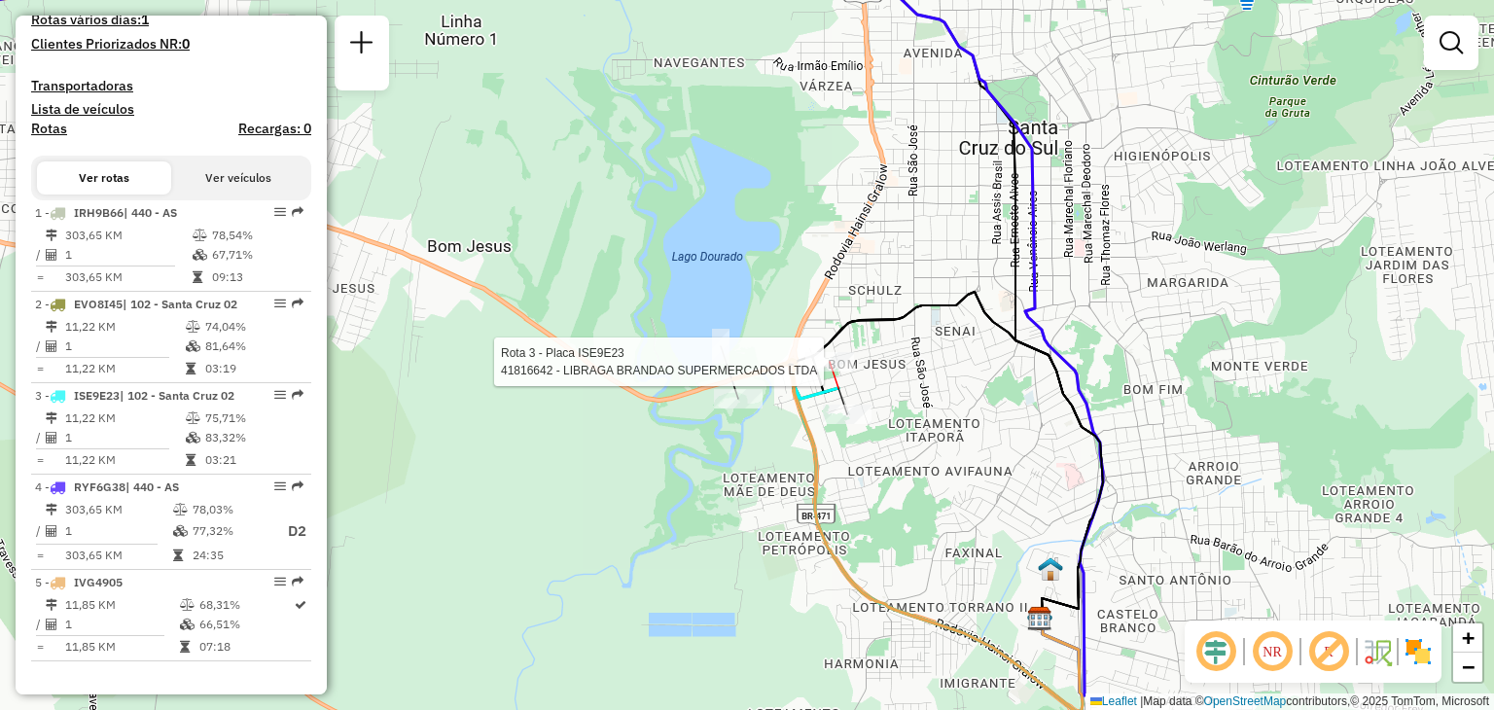
select select "**********"
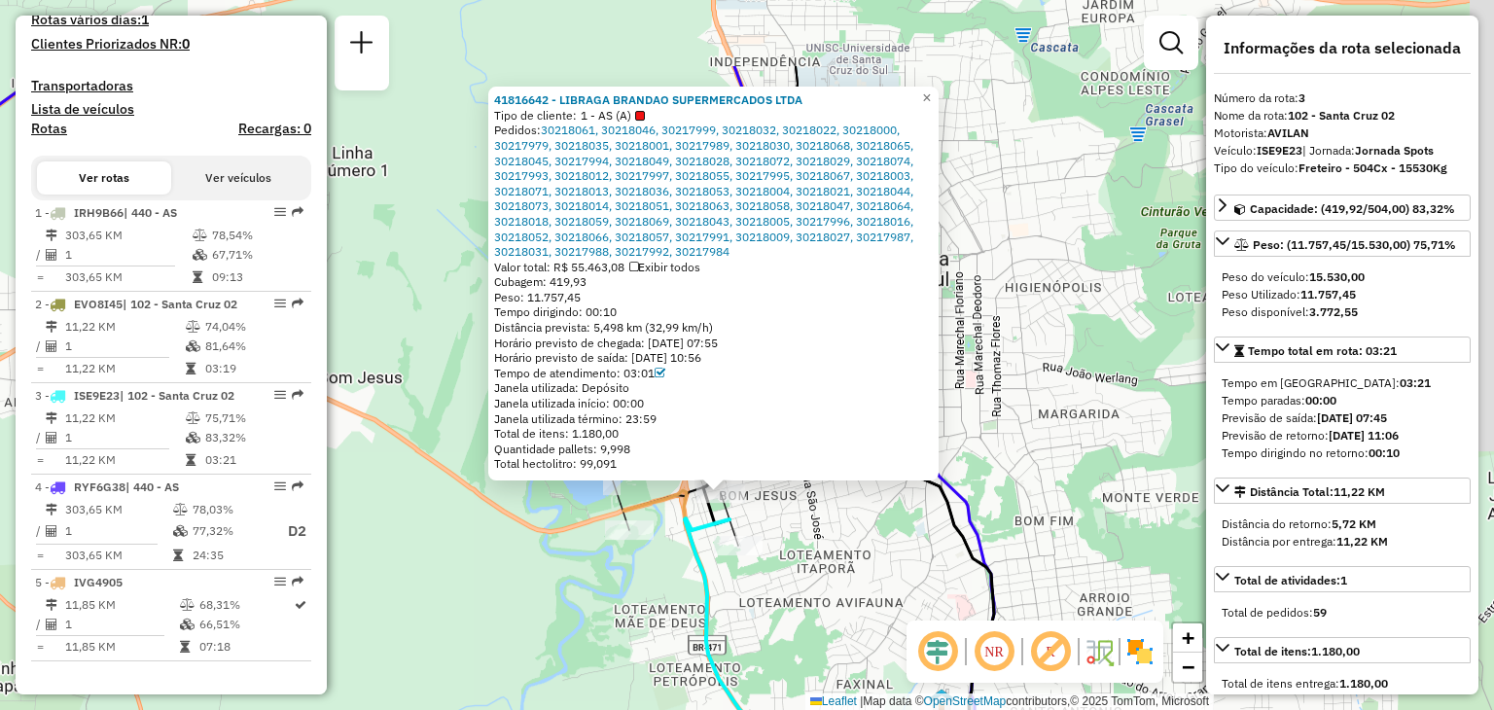
drag, startPoint x: 692, startPoint y: 465, endPoint x: 668, endPoint y: 604, distance: 141.2
click at [668, 604] on div "41816642 - LIBRAGA BRANDAO SUPERMERCADOS LTDA Tipo de cliente: 1 - AS (A) Pedid…" at bounding box center [747, 355] width 1494 height 710
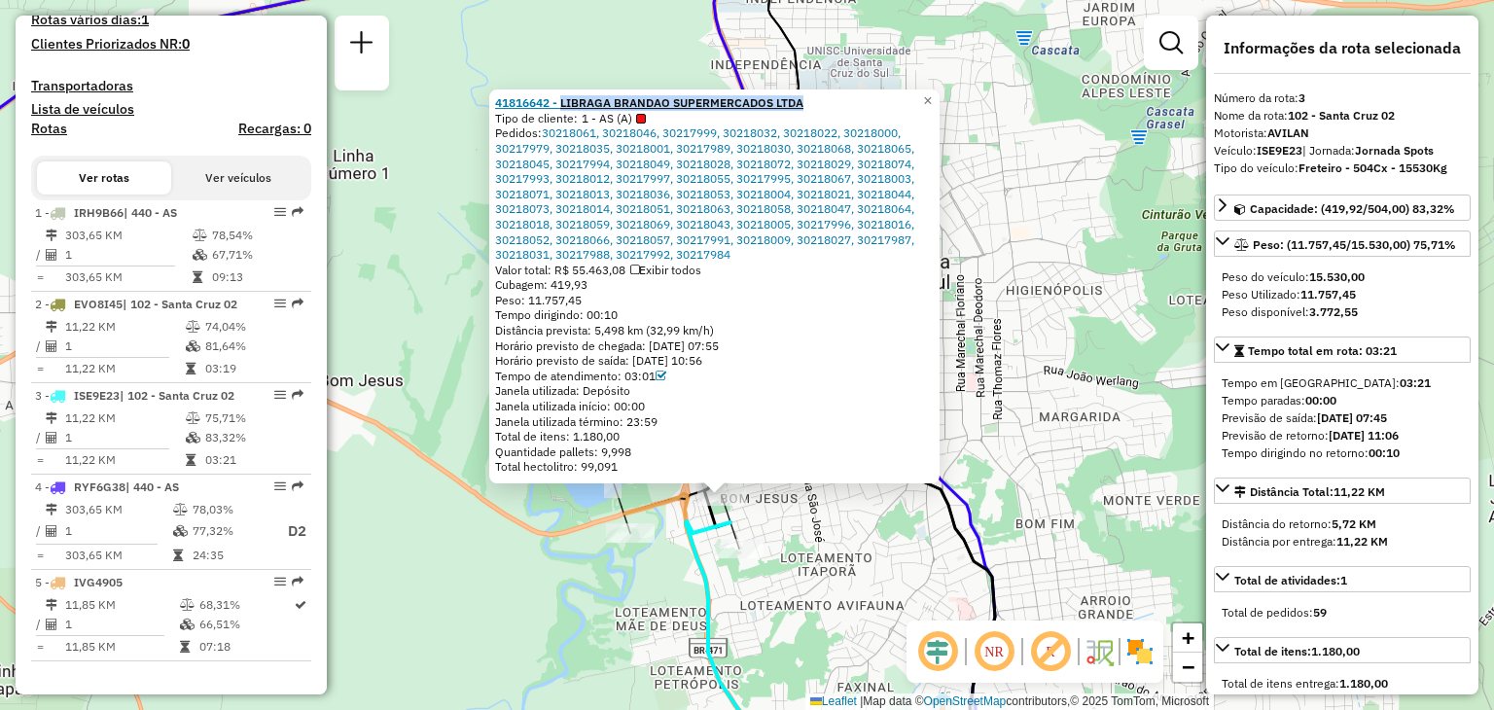
drag, startPoint x: 822, startPoint y: 106, endPoint x: 570, endPoint y: 101, distance: 251.9
click at [570, 101] on div "41816642 - LIBRAGA BRANDAO SUPERMERCADOS LTDA" at bounding box center [714, 103] width 439 height 16
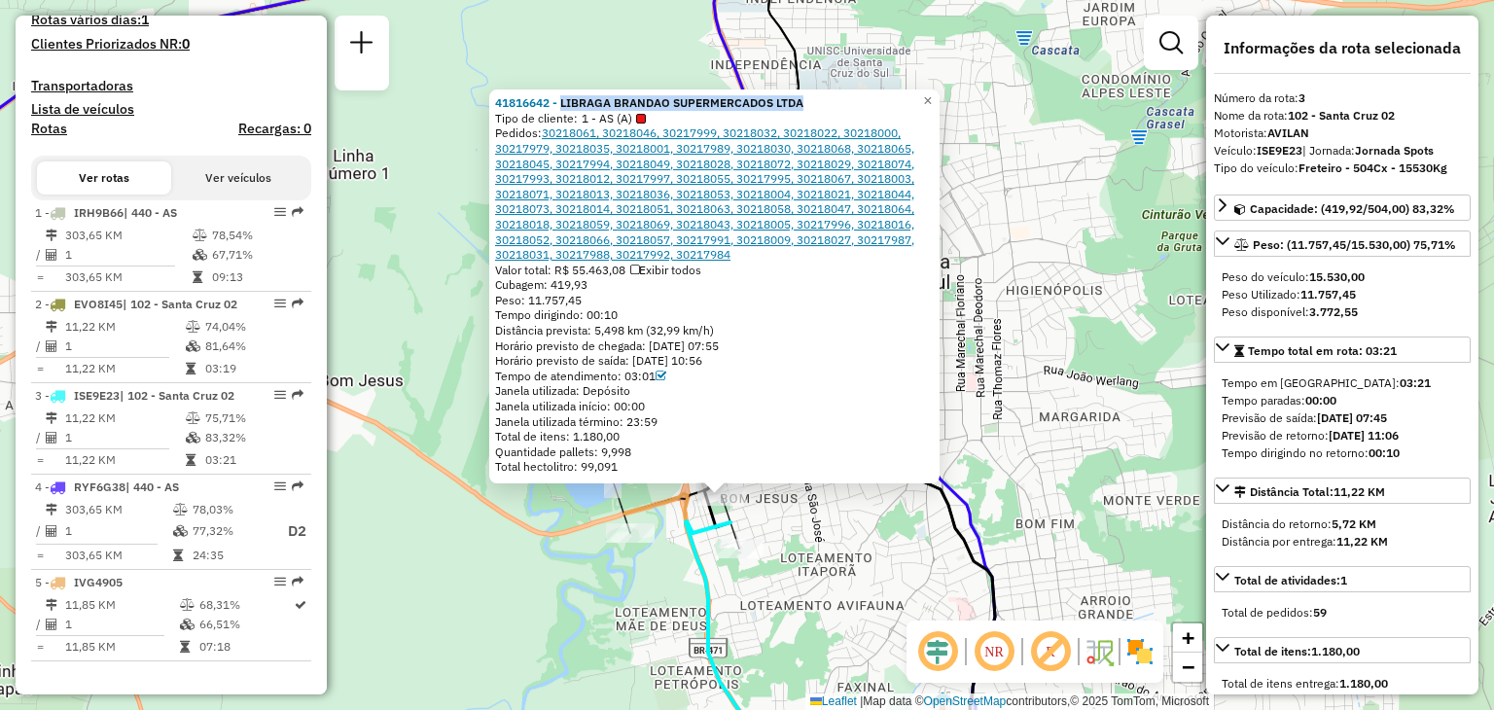
copy strong "LIBRAGA BRANDAO SUPERMERCADOS LTDA"
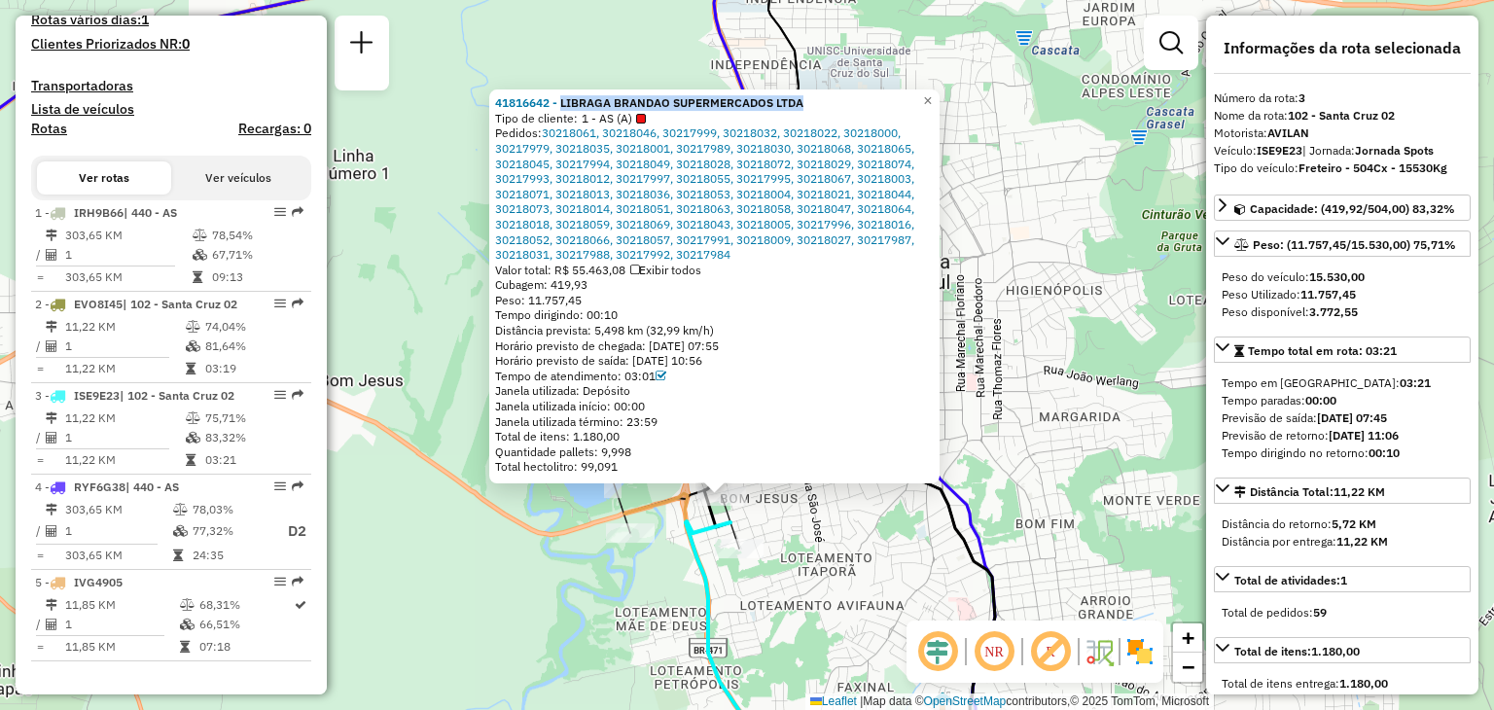
click at [1058, 307] on div "41816642 - LIBRAGA BRANDAO SUPERMERCADOS LTDA Tipo de cliente: 1 - AS (A) Pedid…" at bounding box center [747, 355] width 1494 height 710
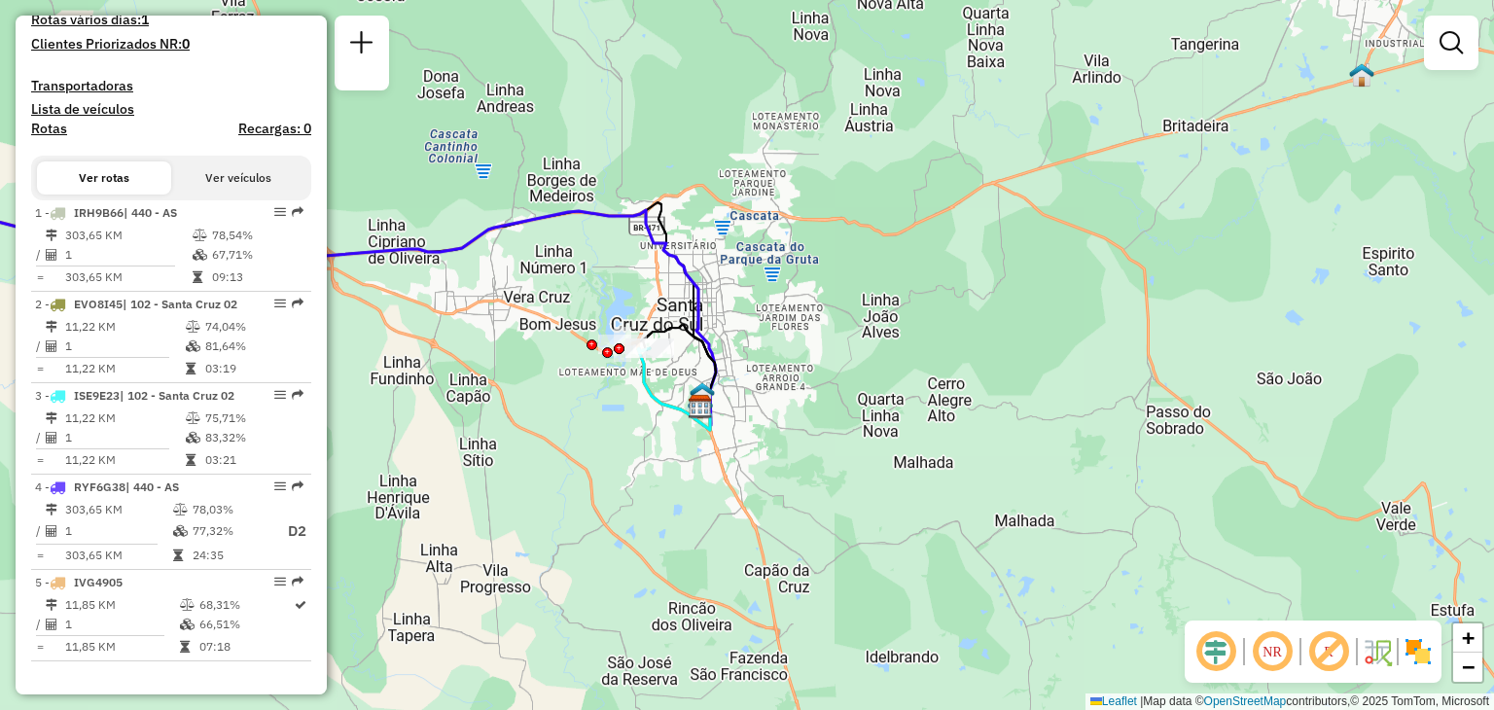
drag, startPoint x: 657, startPoint y: 290, endPoint x: 743, endPoint y: 367, distance: 115.0
click at [743, 367] on div "Janela de atendimento Grade de atendimento Capacidade Transportadoras Veículos …" at bounding box center [747, 355] width 1494 height 710
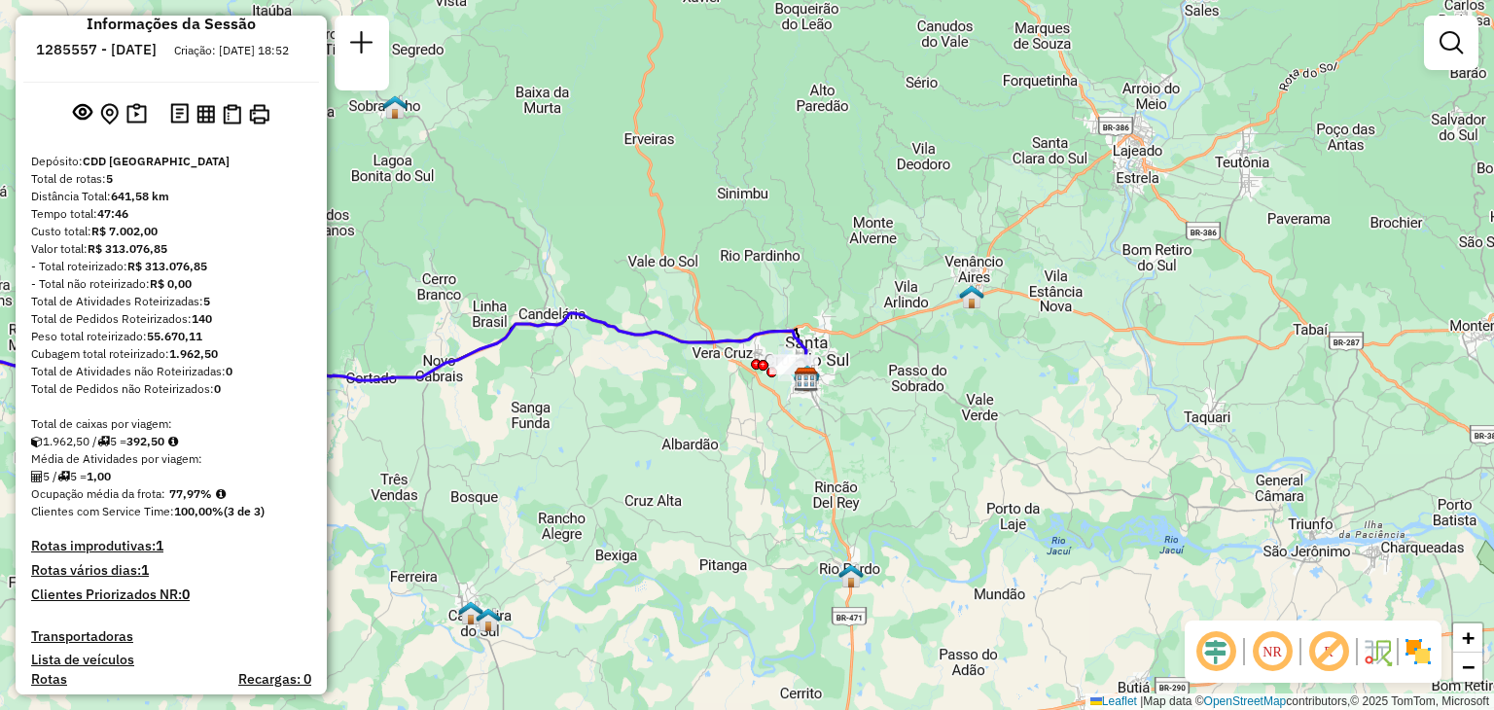
scroll to position [0, 0]
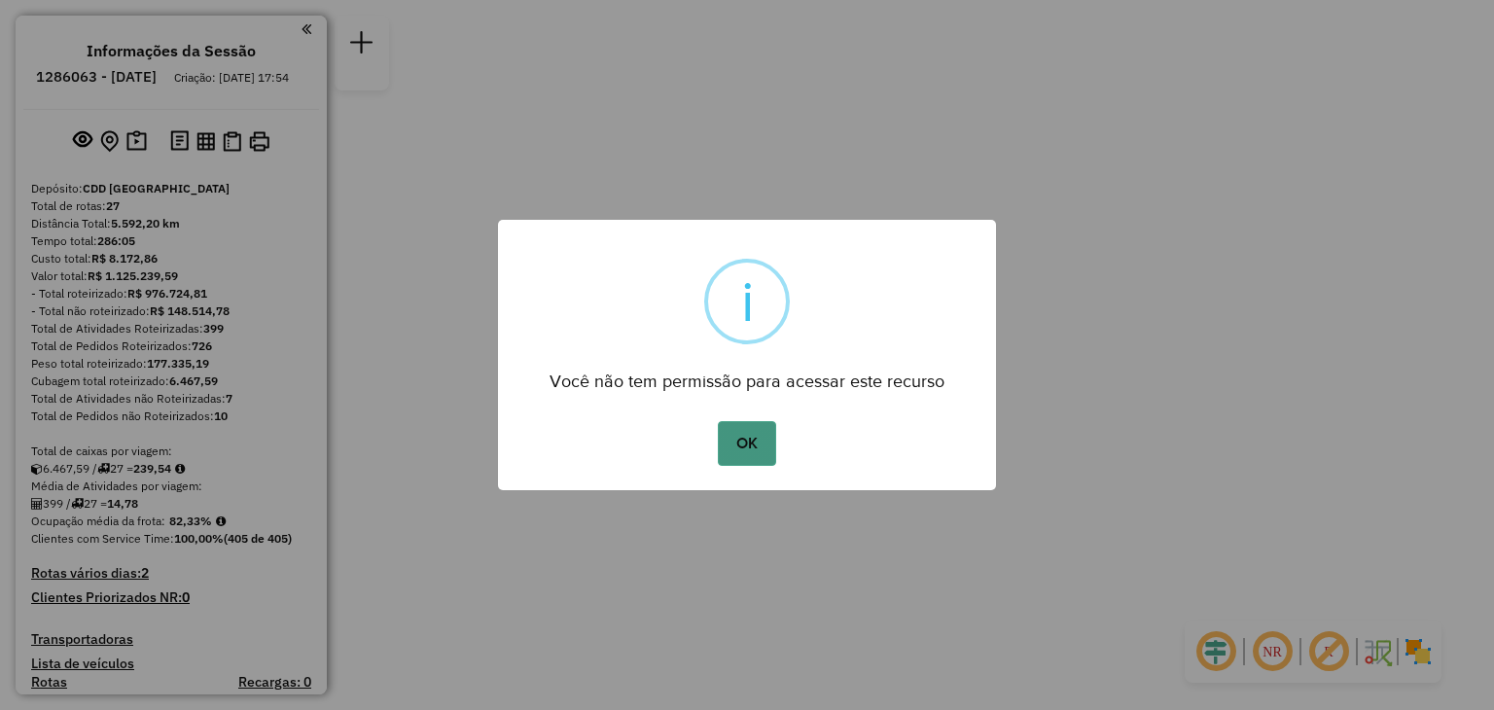
click at [743, 443] on button "OK" at bounding box center [746, 443] width 57 height 45
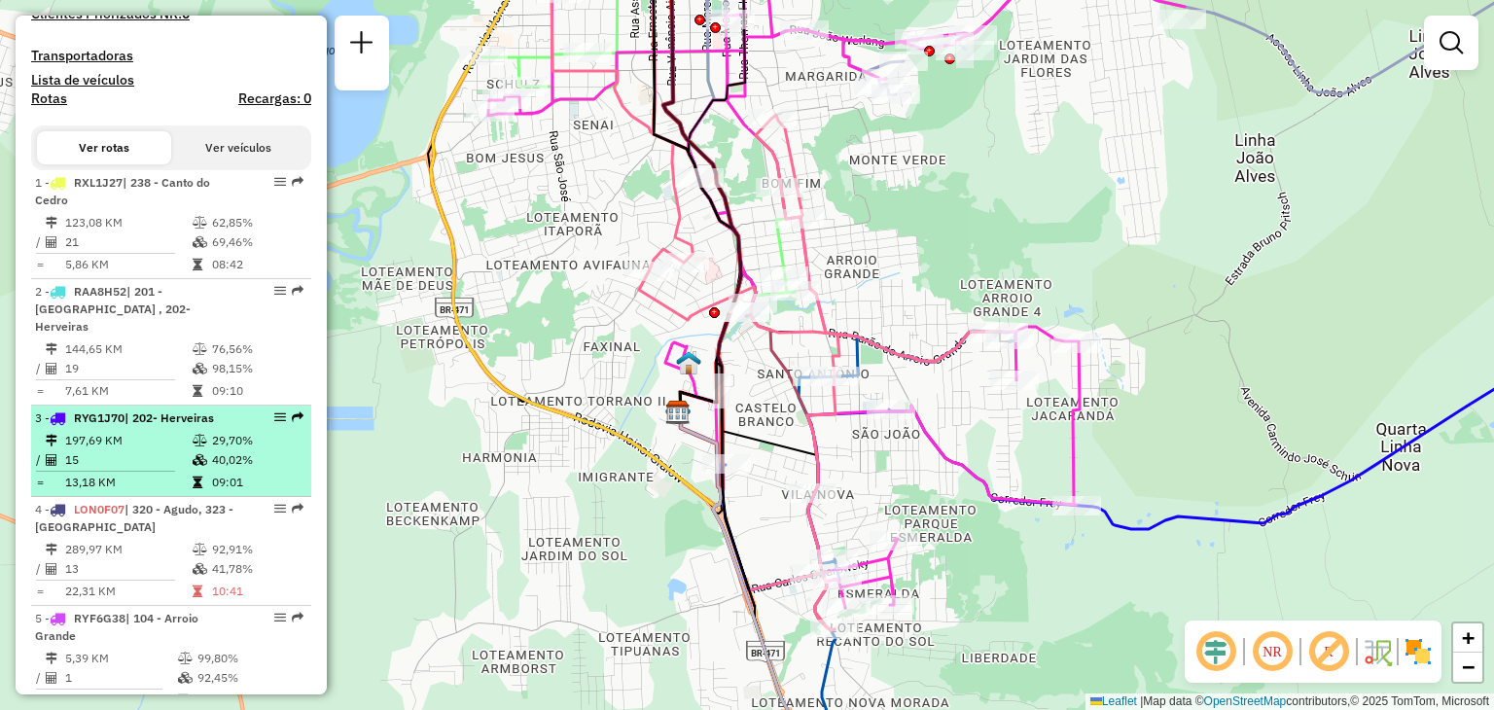
scroll to position [681, 0]
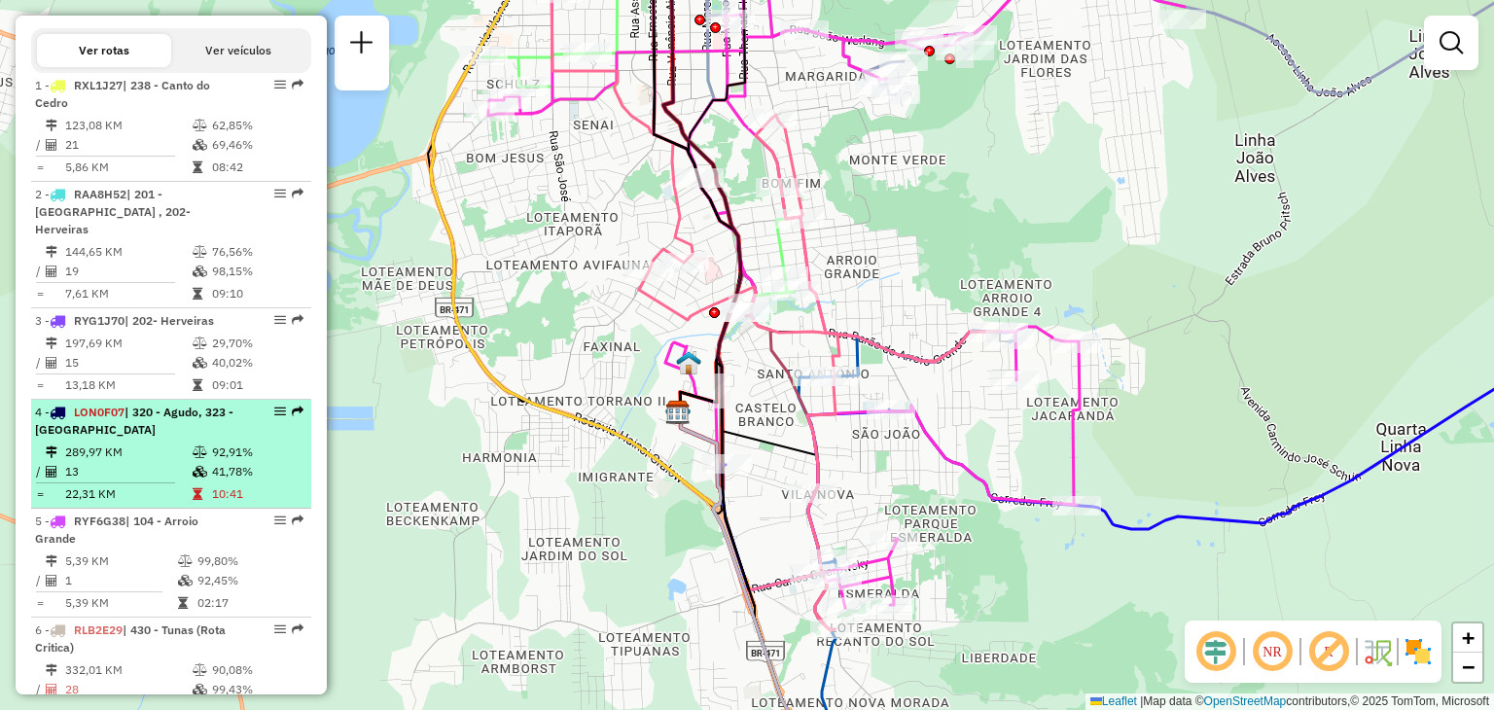
click at [198, 446] on icon at bounding box center [200, 452] width 15 height 12
select select "**********"
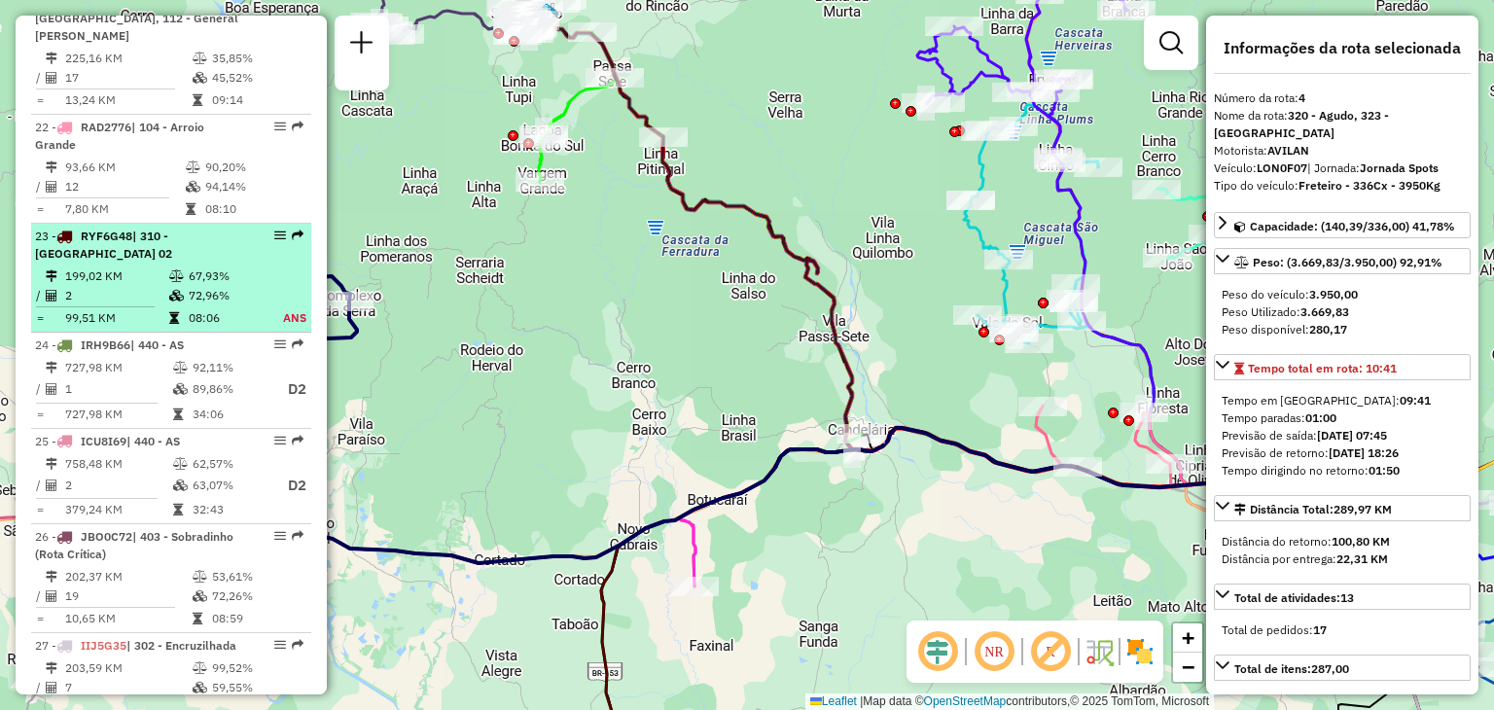
scroll to position [3015, 0]
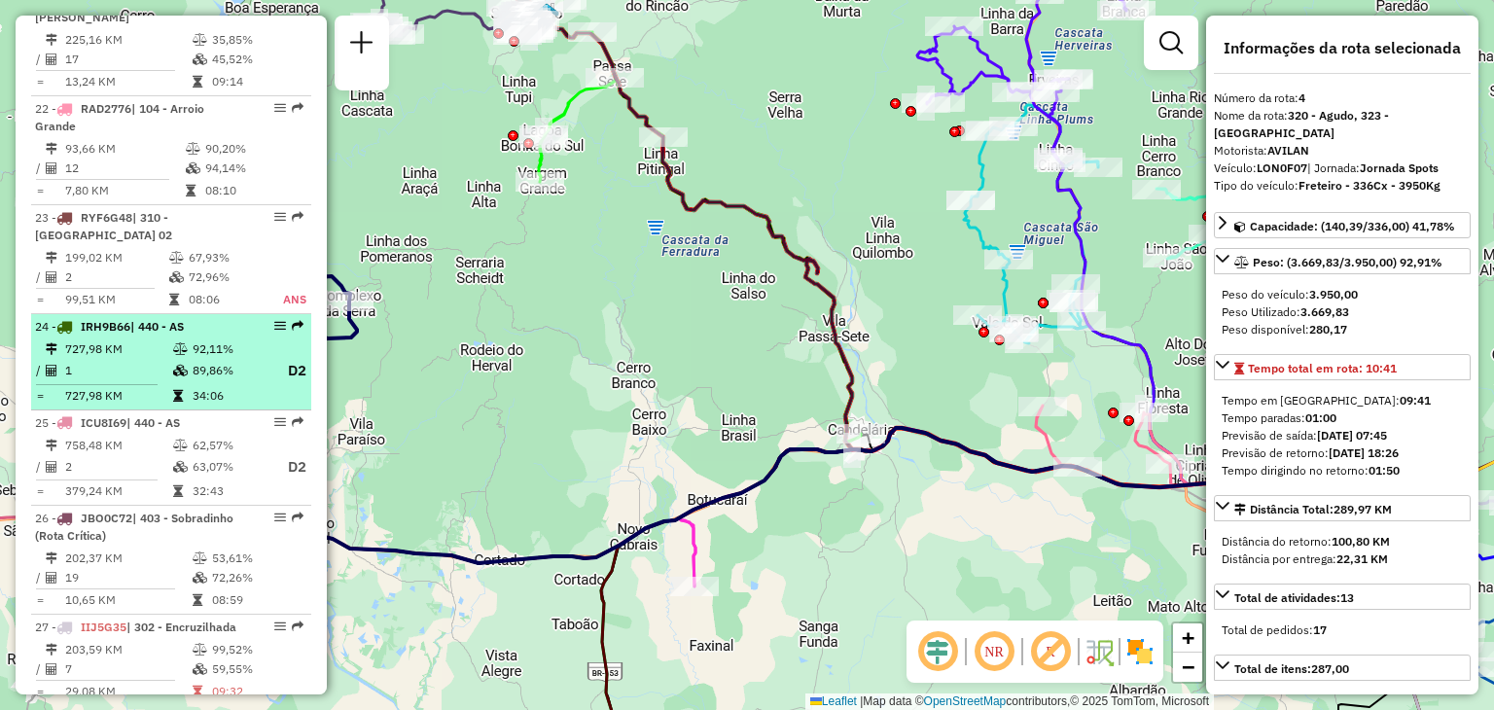
click at [199, 359] on td "89,86%" at bounding box center [231, 371] width 78 height 24
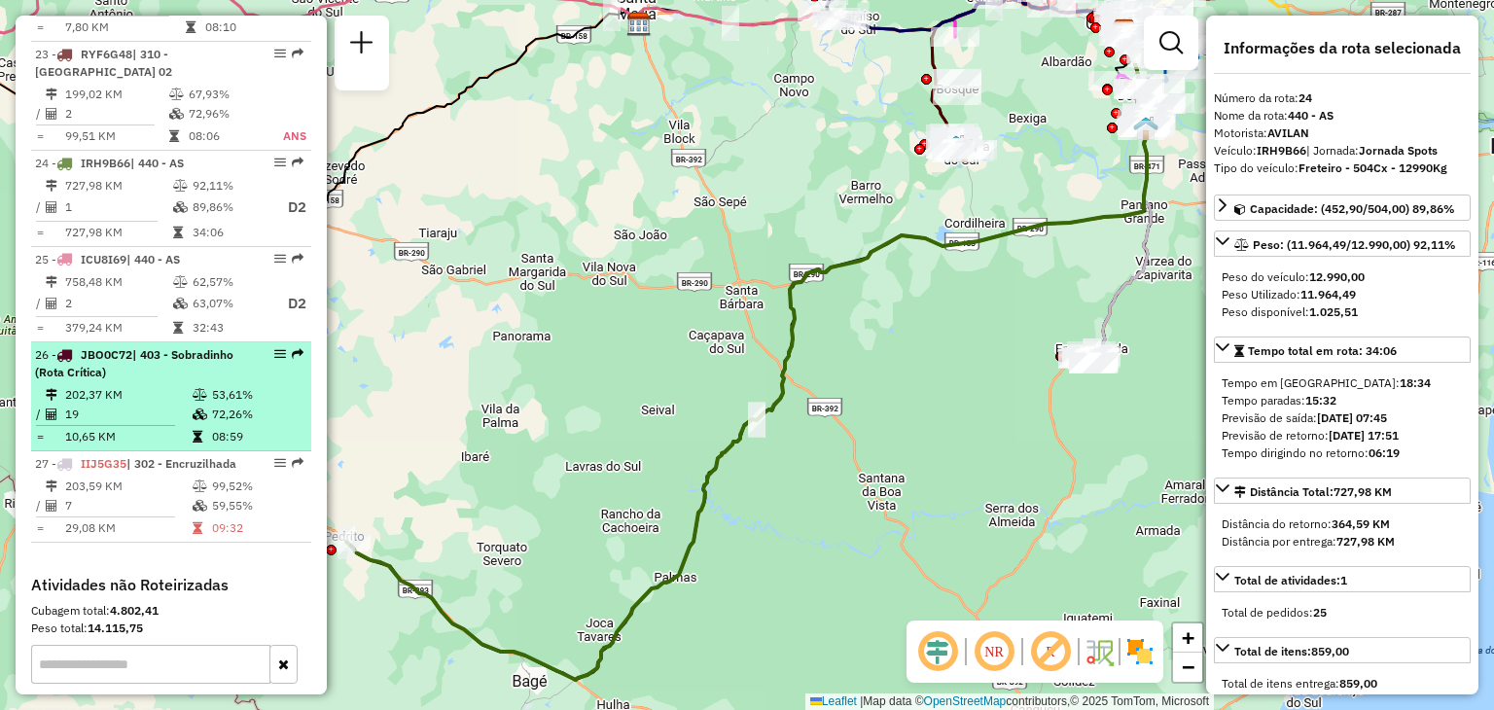
scroll to position [3209, 0]
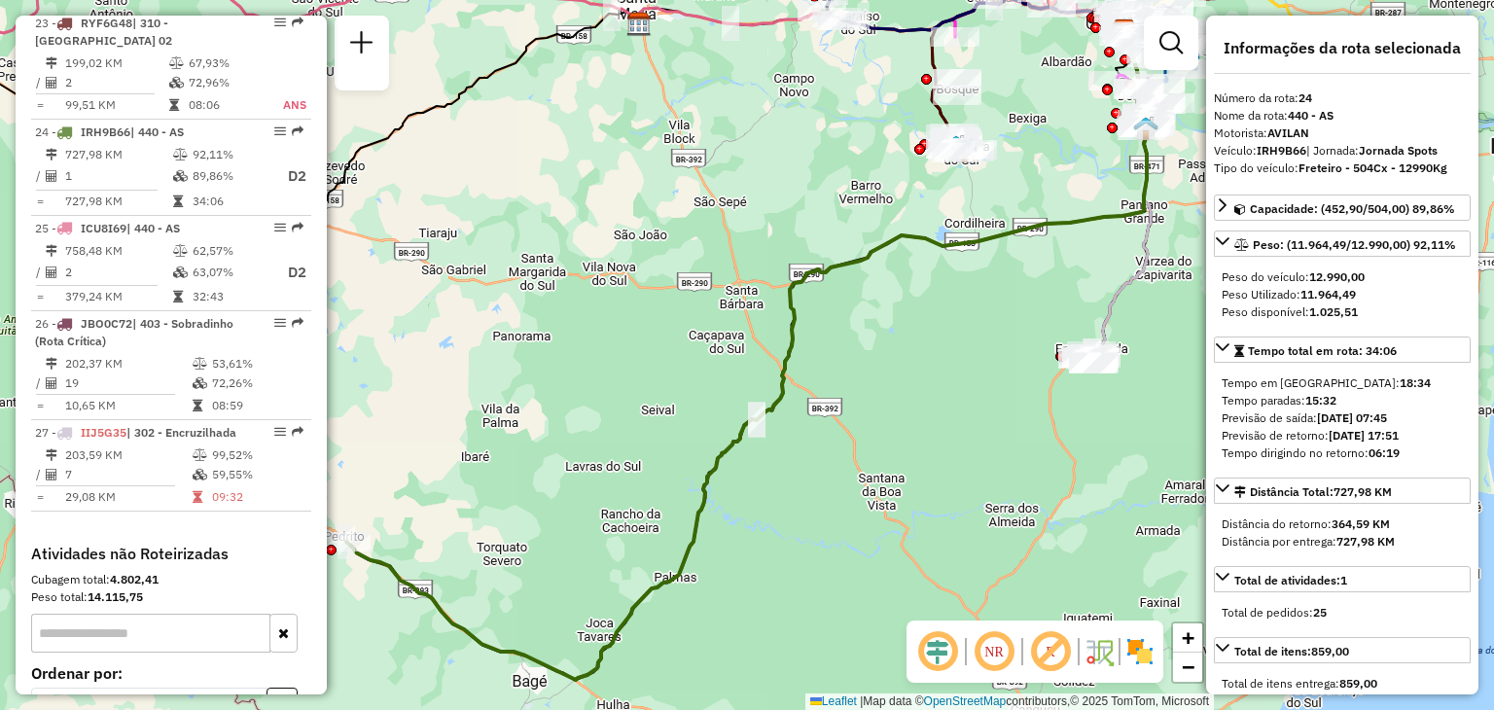
drag, startPoint x: 726, startPoint y: 382, endPoint x: 731, endPoint y: 363, distance: 20.0
click at [727, 382] on div "Janela de atendimento Grade de atendimento Capacidade Transportadoras Veículos …" at bounding box center [747, 355] width 1494 height 710
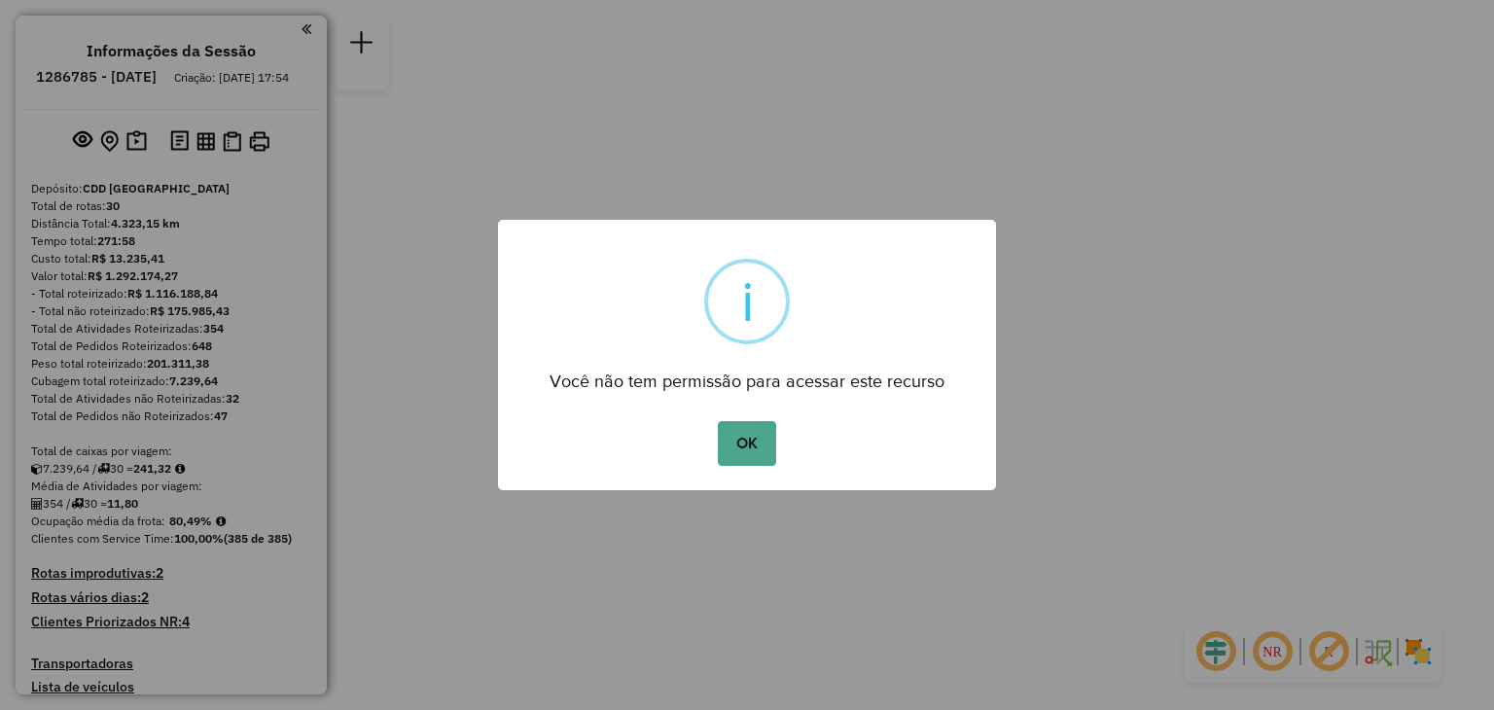
click at [718, 421] on button "OK" at bounding box center [746, 443] width 57 height 45
